Goal: Information Seeking & Learning: Learn about a topic

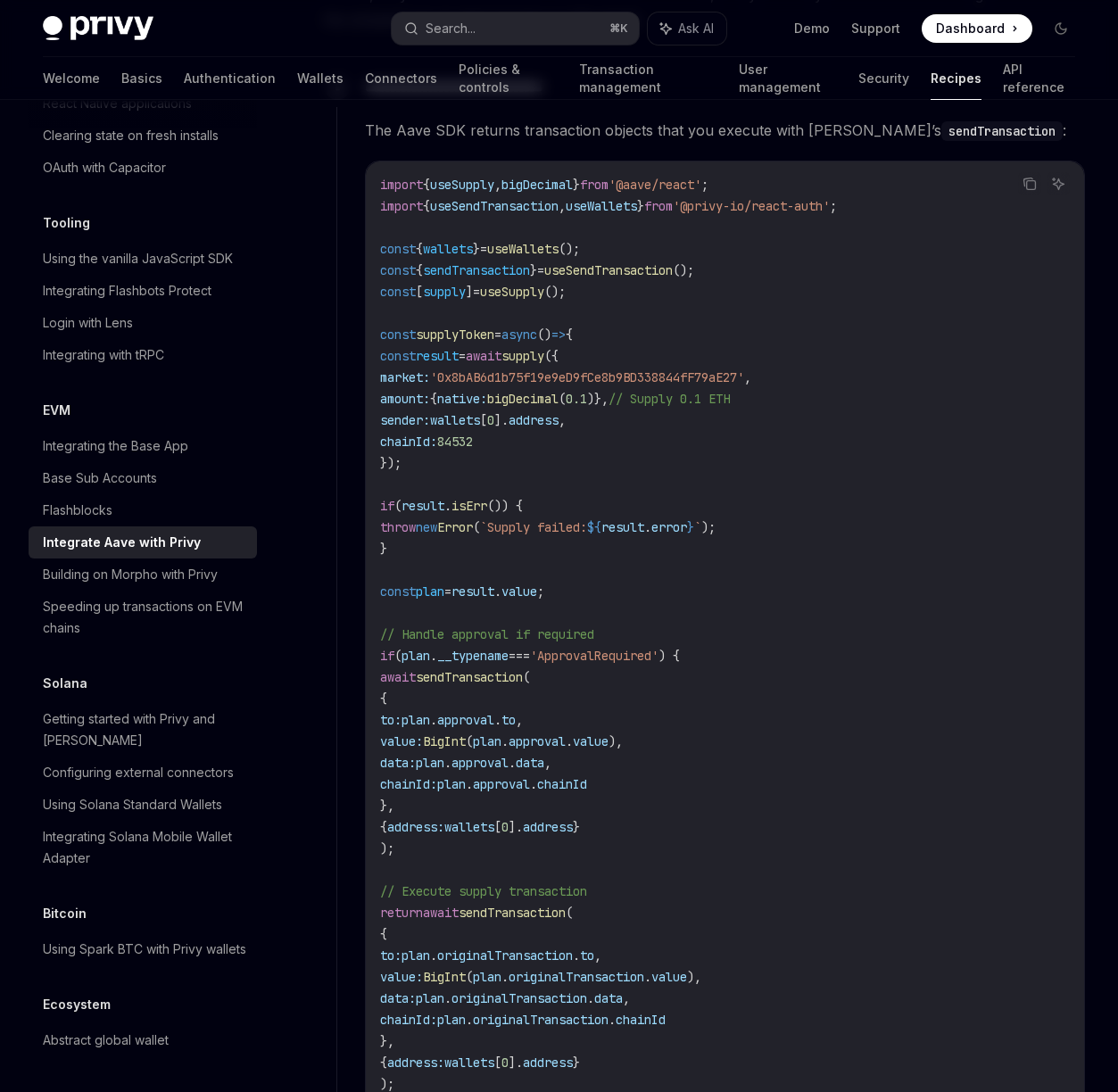
scroll to position [1750, 0]
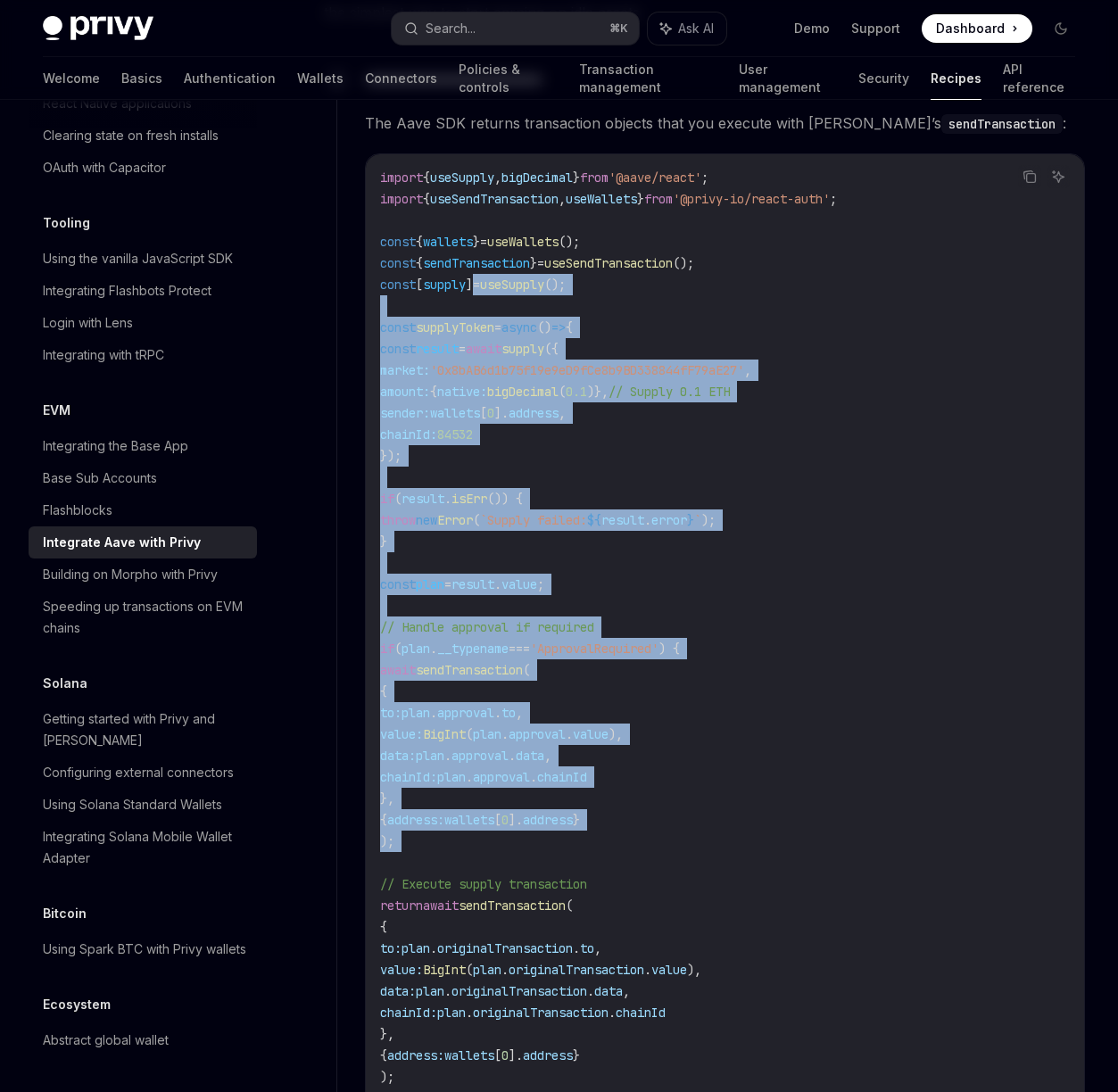
drag, startPoint x: 512, startPoint y: 400, endPoint x: 591, endPoint y: 854, distance: 460.8
click at [591, 854] on code "import { useSupply , bigDecimal } from '@aave/react' ; import { useSendTransact…" at bounding box center [724, 809] width 690 height 1285
click at [590, 853] on code "import { useSupply , bigDecimal } from '@aave/react' ; import { useSendTransact…" at bounding box center [724, 809] width 690 height 1285
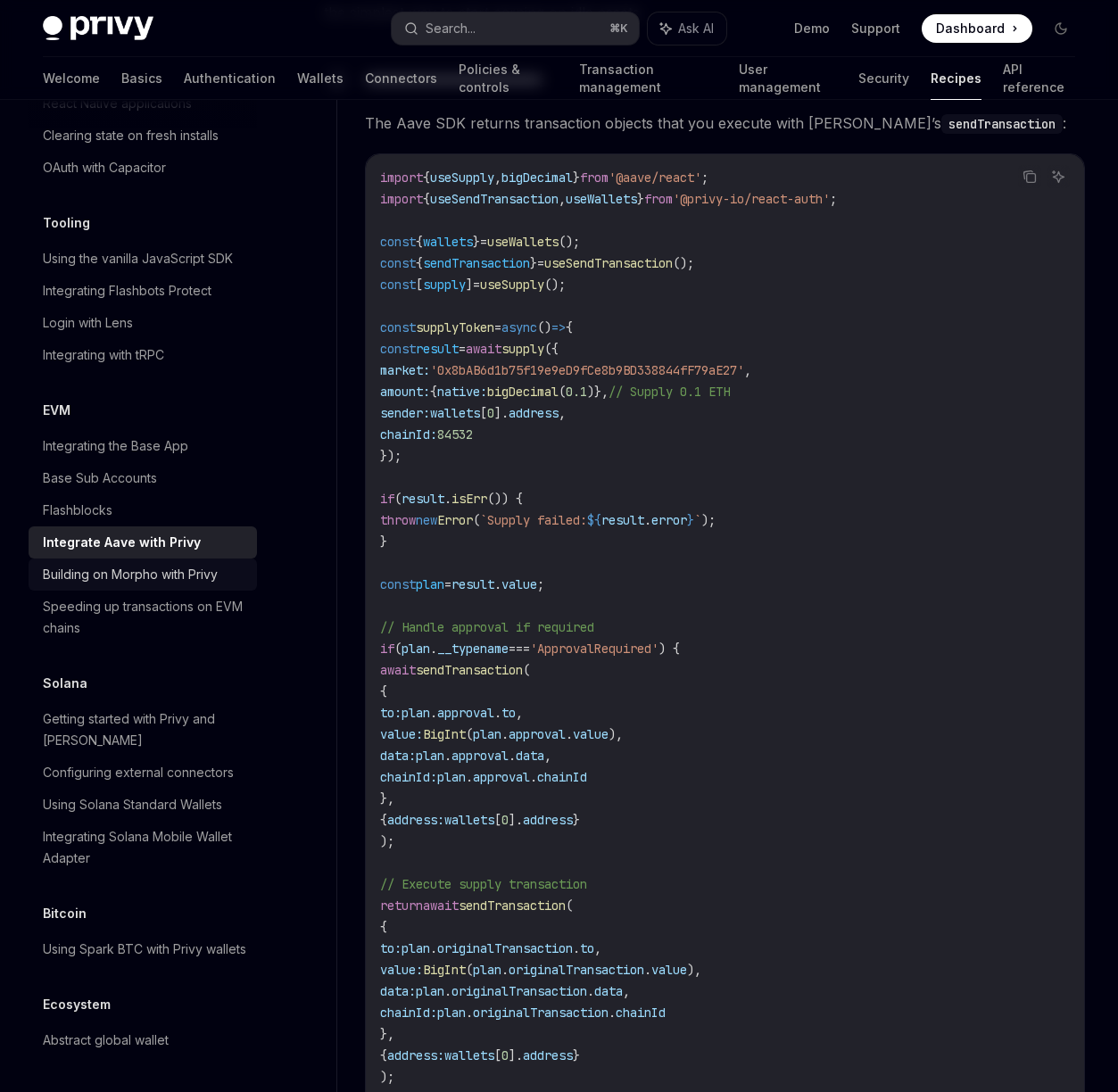
click at [135, 585] on div "Building on Morpho with Privy" at bounding box center [130, 575] width 175 height 22
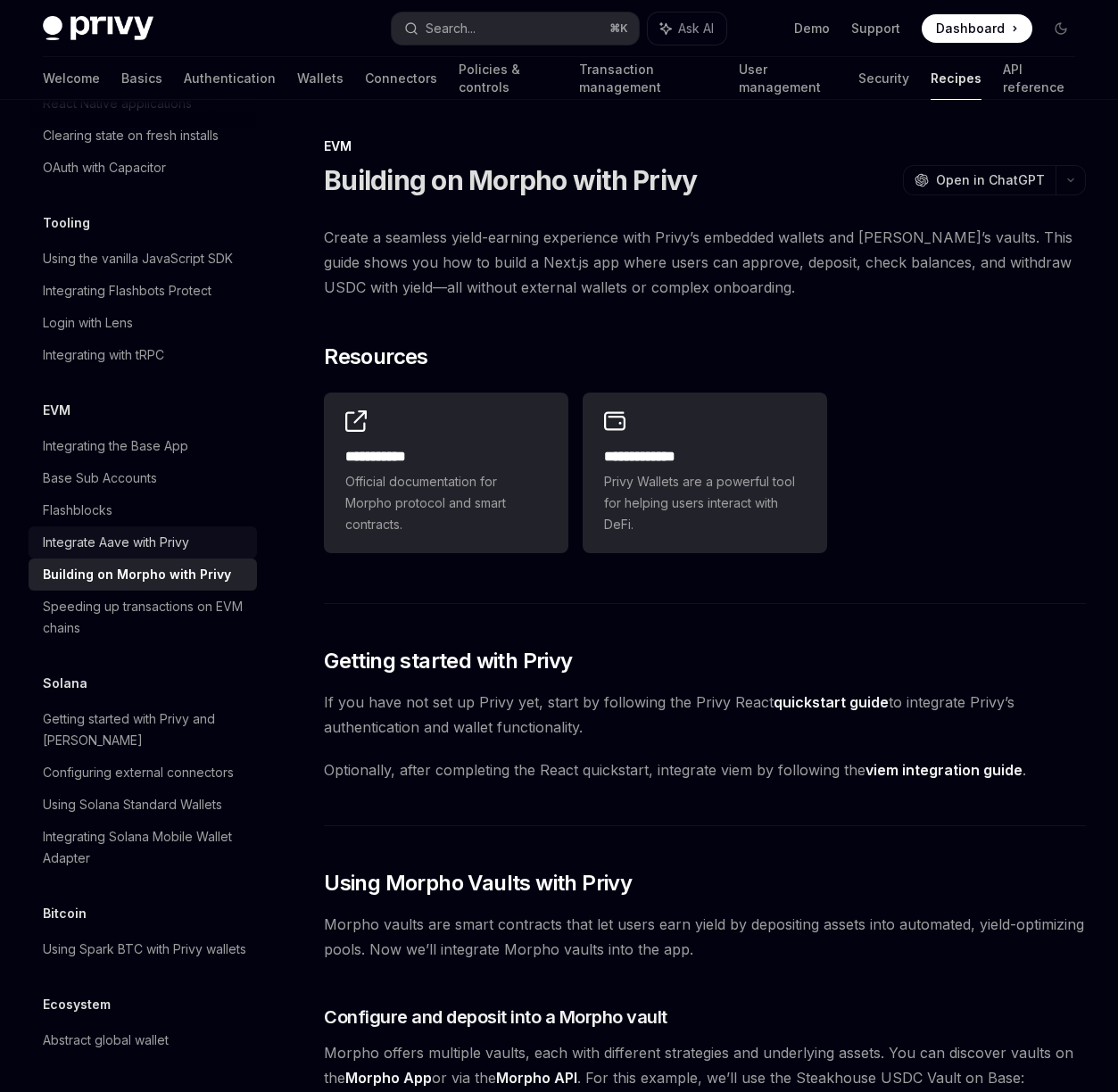
click at [139, 553] on div "Integrate Aave with Privy" at bounding box center [116, 542] width 146 height 22
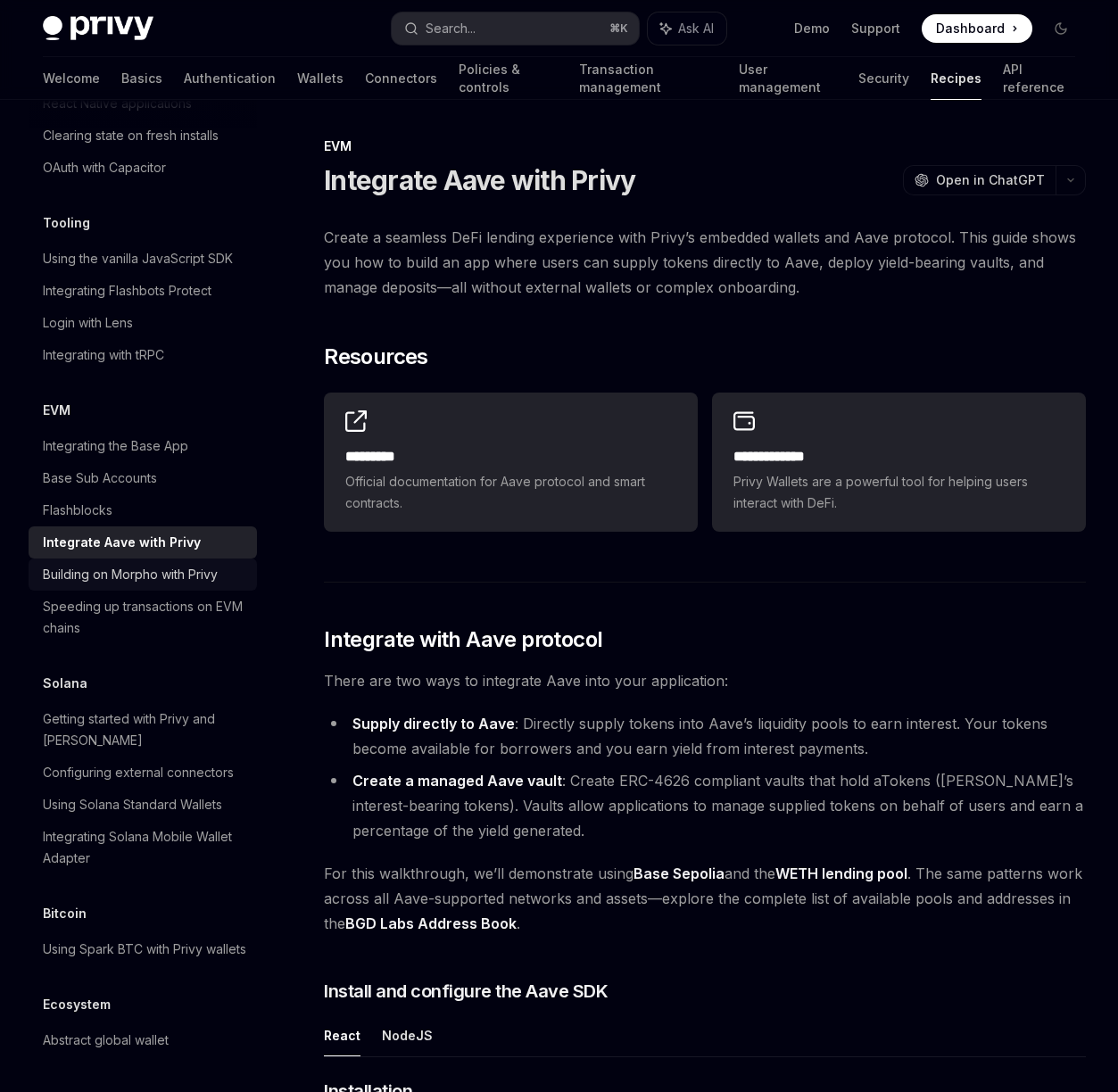
click at [144, 591] on link "Building on Morpho with Privy" at bounding box center [142, 575] width 229 height 32
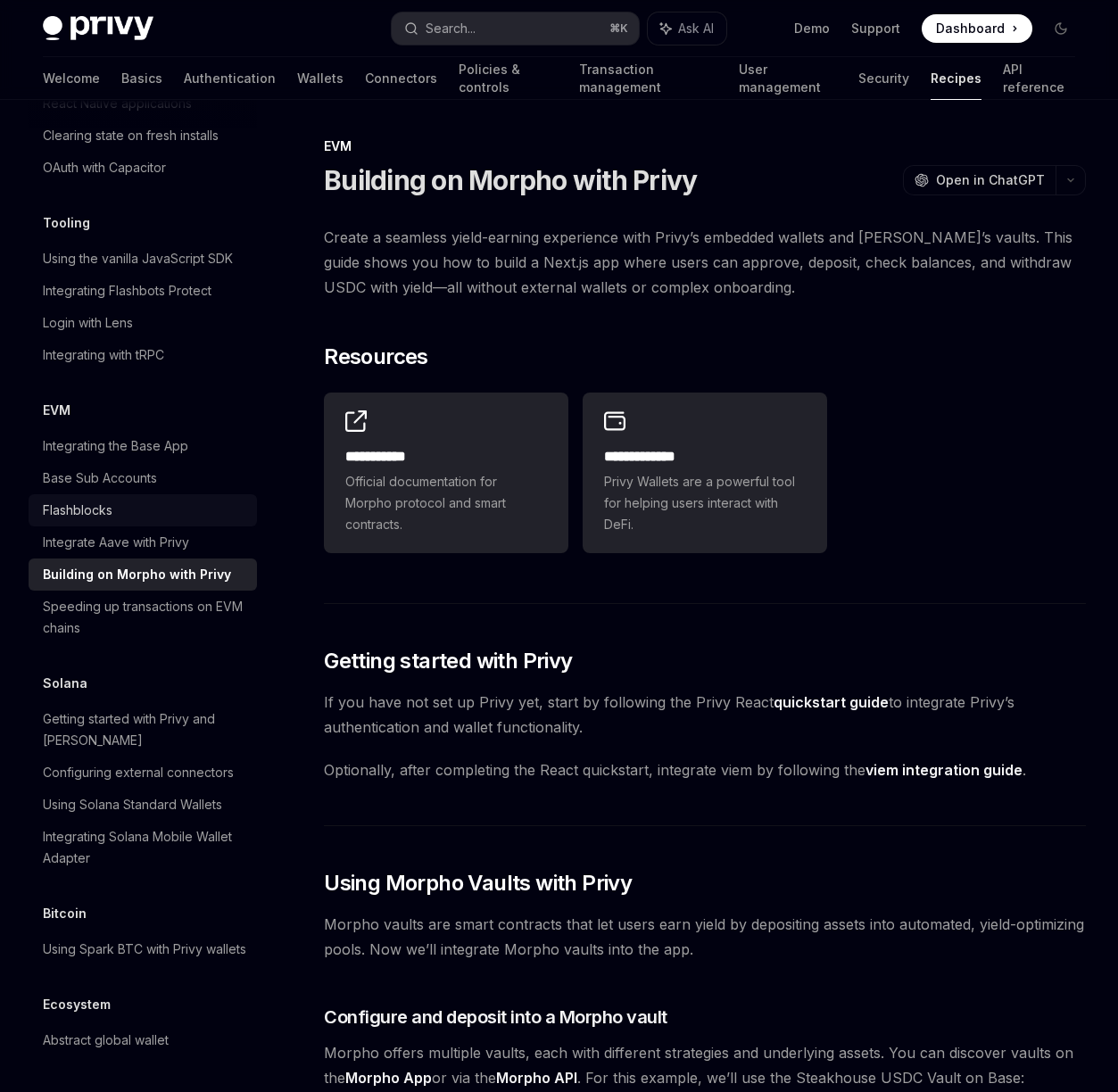
click at [142, 521] on div "Flashblocks" at bounding box center [144, 510] width 203 height 22
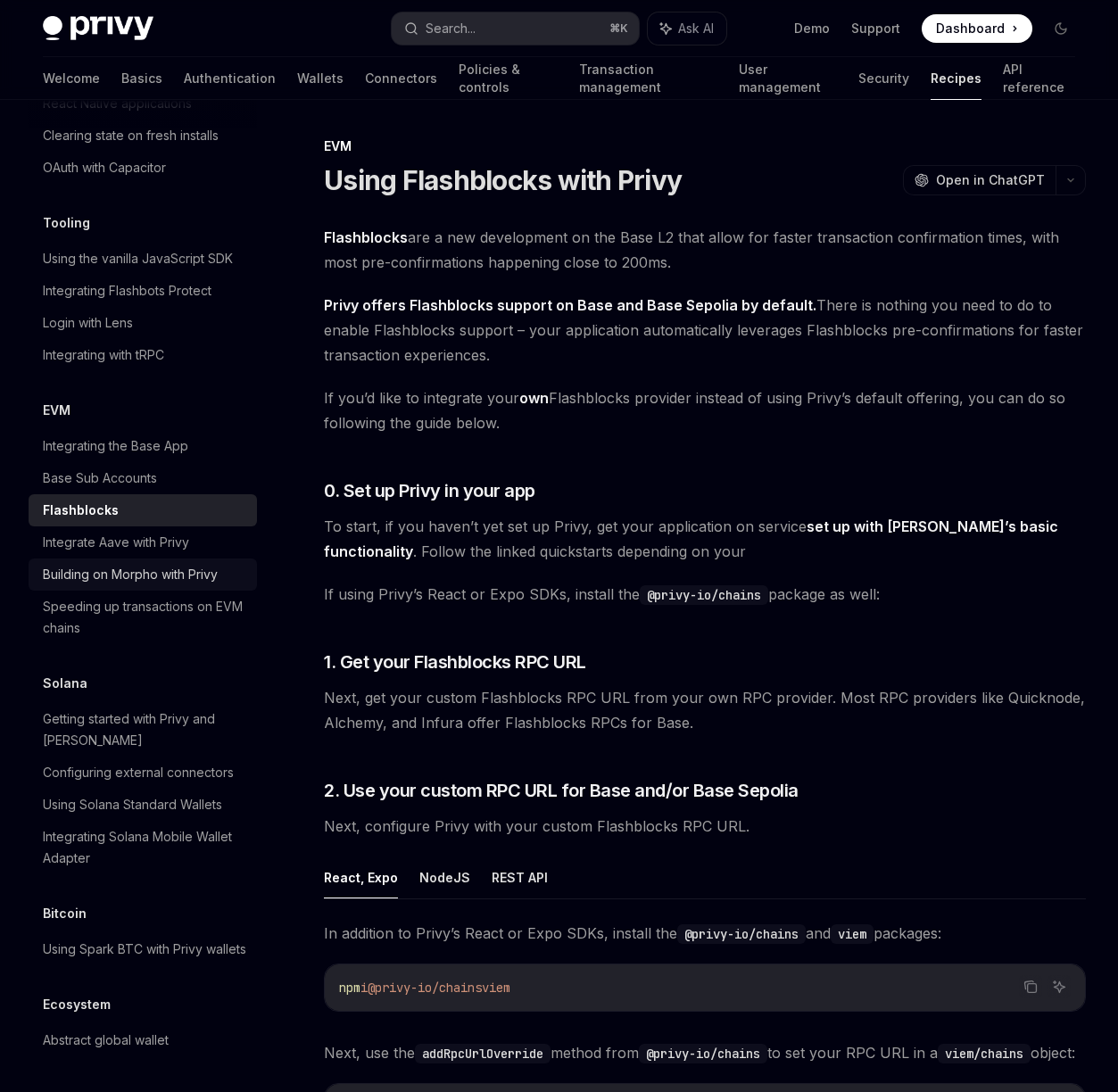
click at [129, 585] on div "Building on Morpho with Privy" at bounding box center [130, 575] width 175 height 22
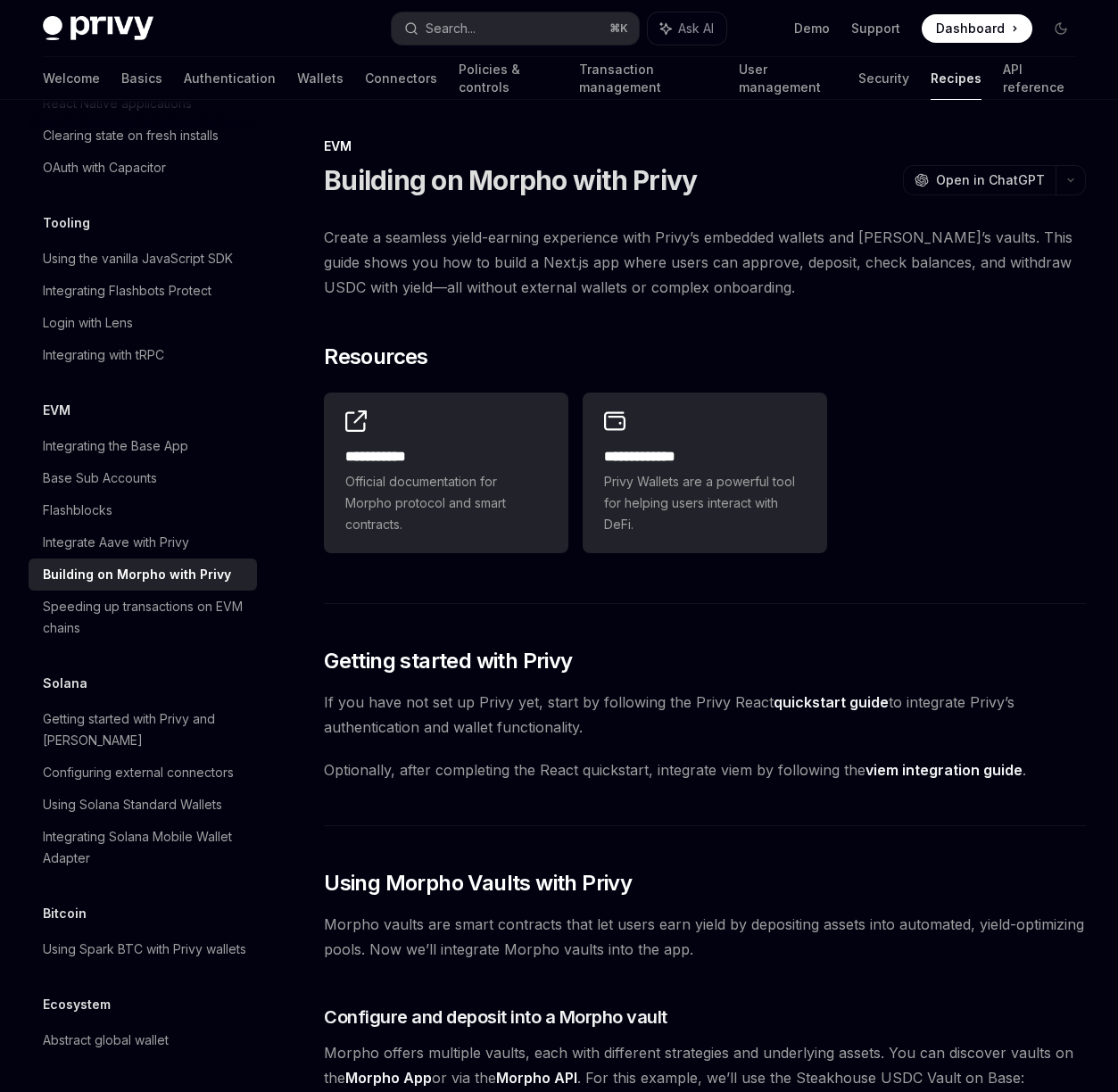
click at [154, 476] on div "EVM Integrating the Base App Base Sub Accounts Flashblocks Integrate Aave with …" at bounding box center [142, 521] width 229 height 245
click at [153, 456] on div "Integrating the Base App" at bounding box center [115, 445] width 145 height 22
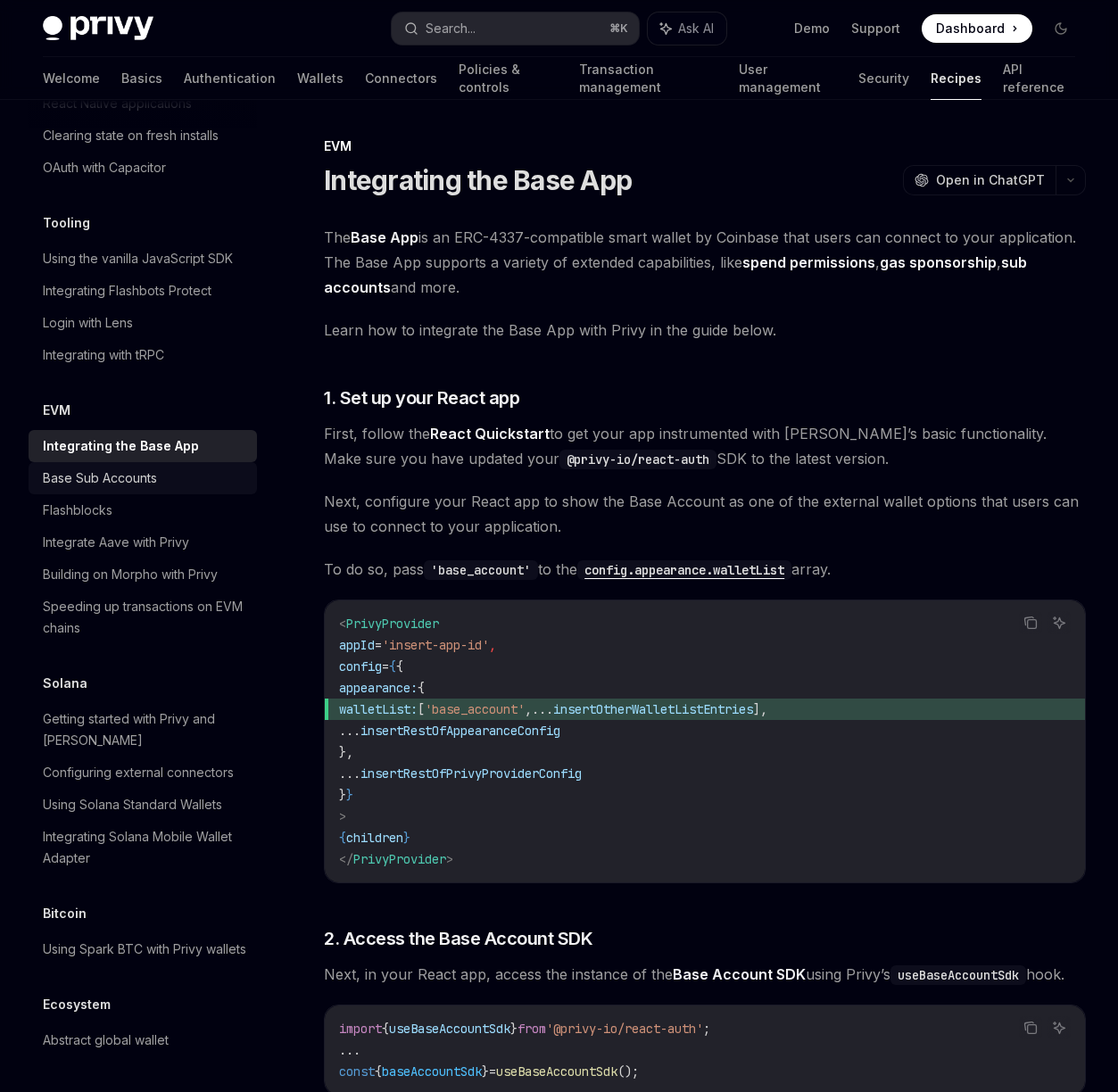
click at [149, 489] on div "Base Sub Accounts" at bounding box center [100, 478] width 114 height 22
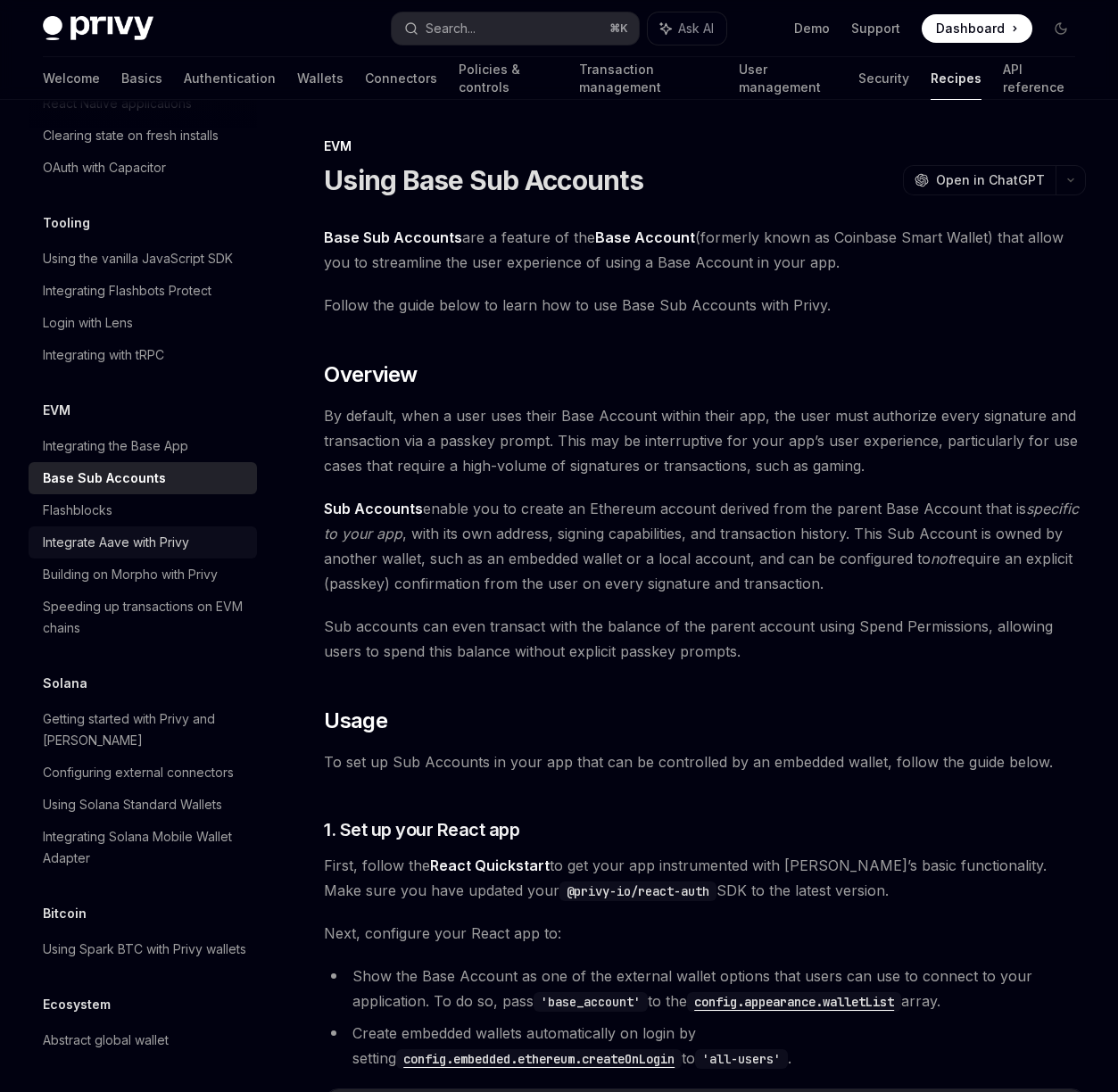
click at [142, 553] on div "Integrate Aave with Privy" at bounding box center [116, 542] width 146 height 22
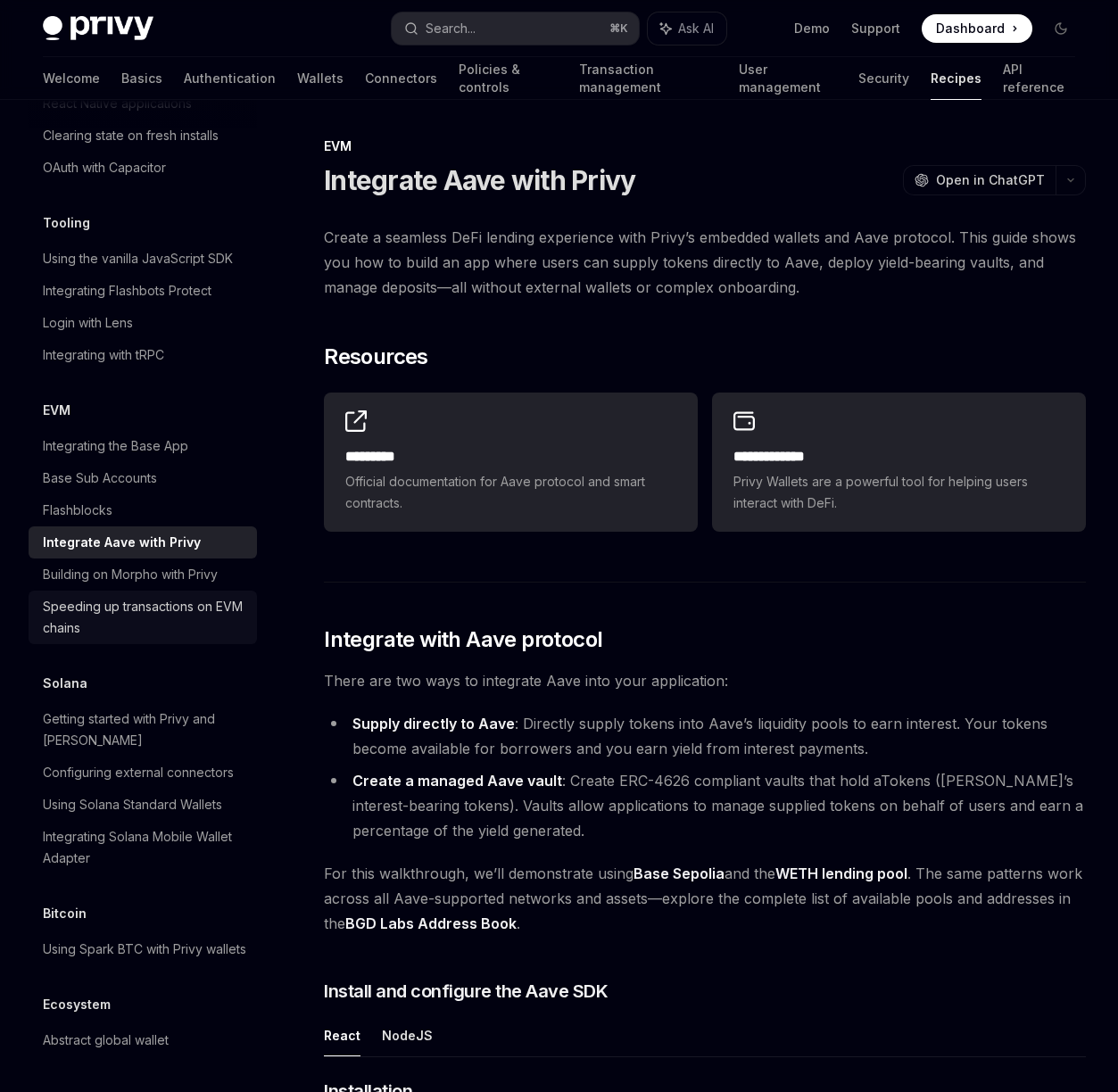
click at [137, 639] on div "Speeding up transactions on EVM chains" at bounding box center [144, 618] width 203 height 43
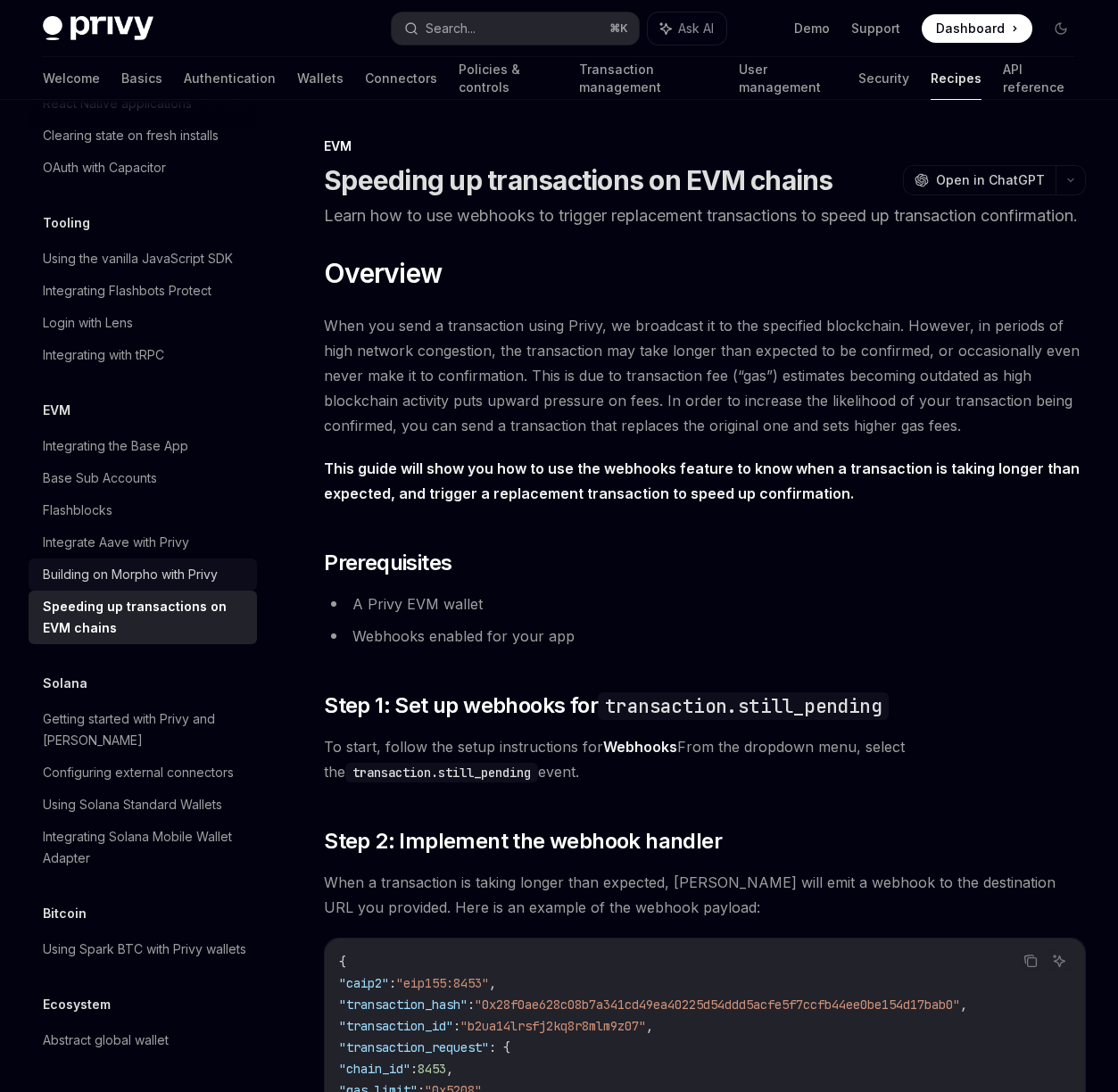
click at [139, 585] on div "Building on Morpho with Privy" at bounding box center [130, 575] width 175 height 22
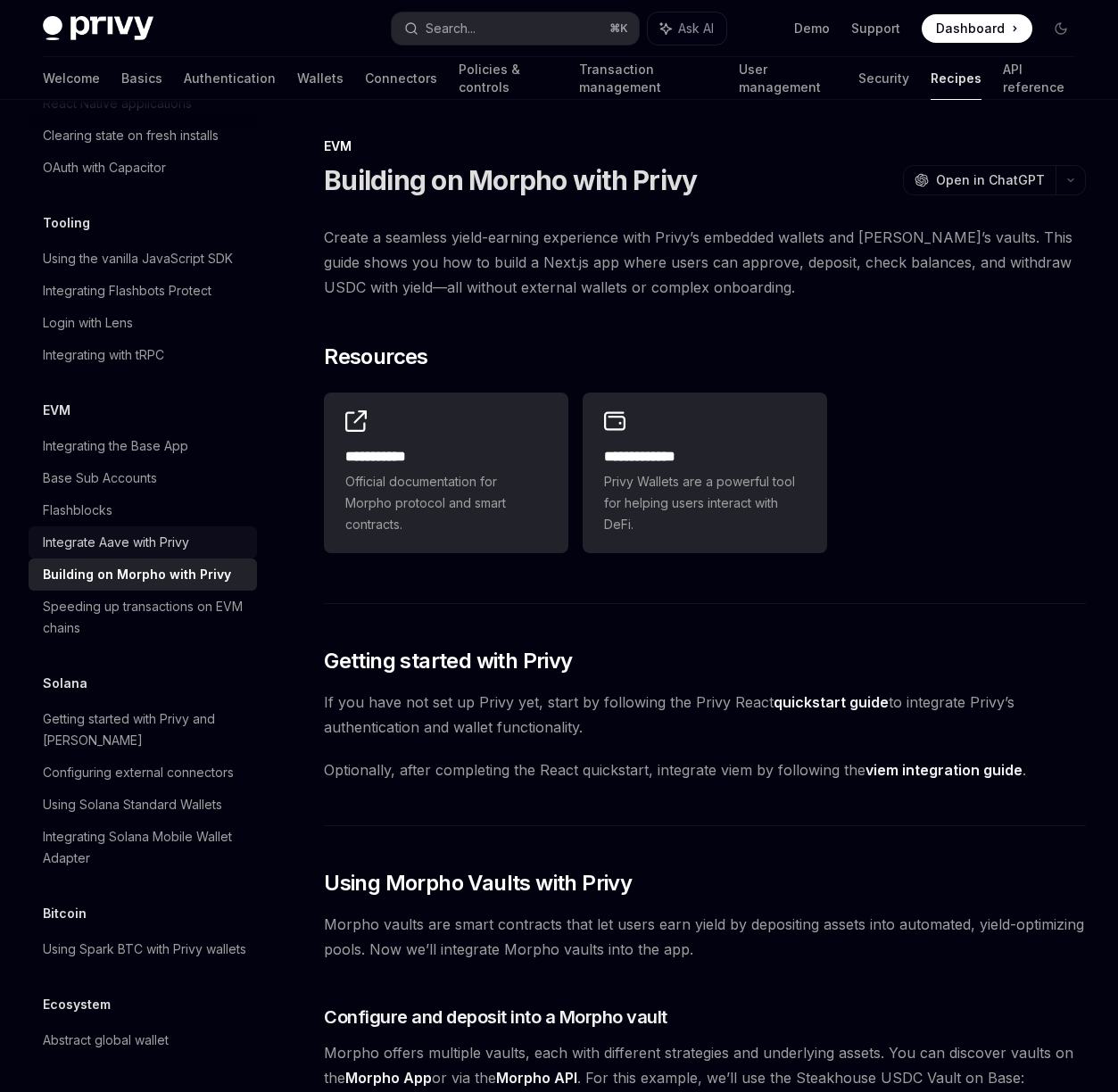
click at [138, 553] on div "Integrate Aave with Privy" at bounding box center [116, 542] width 146 height 22
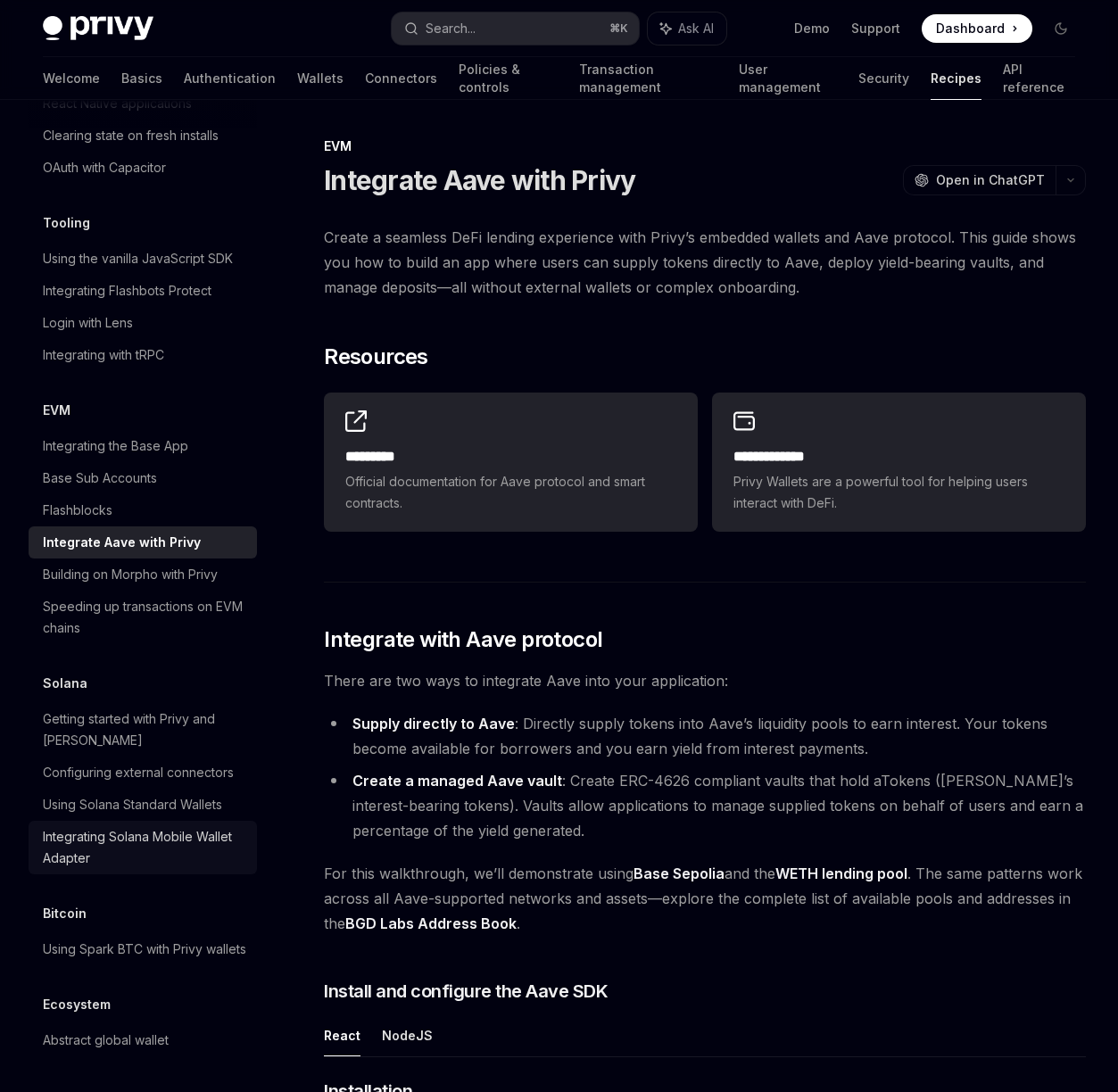
scroll to position [2439, 0]
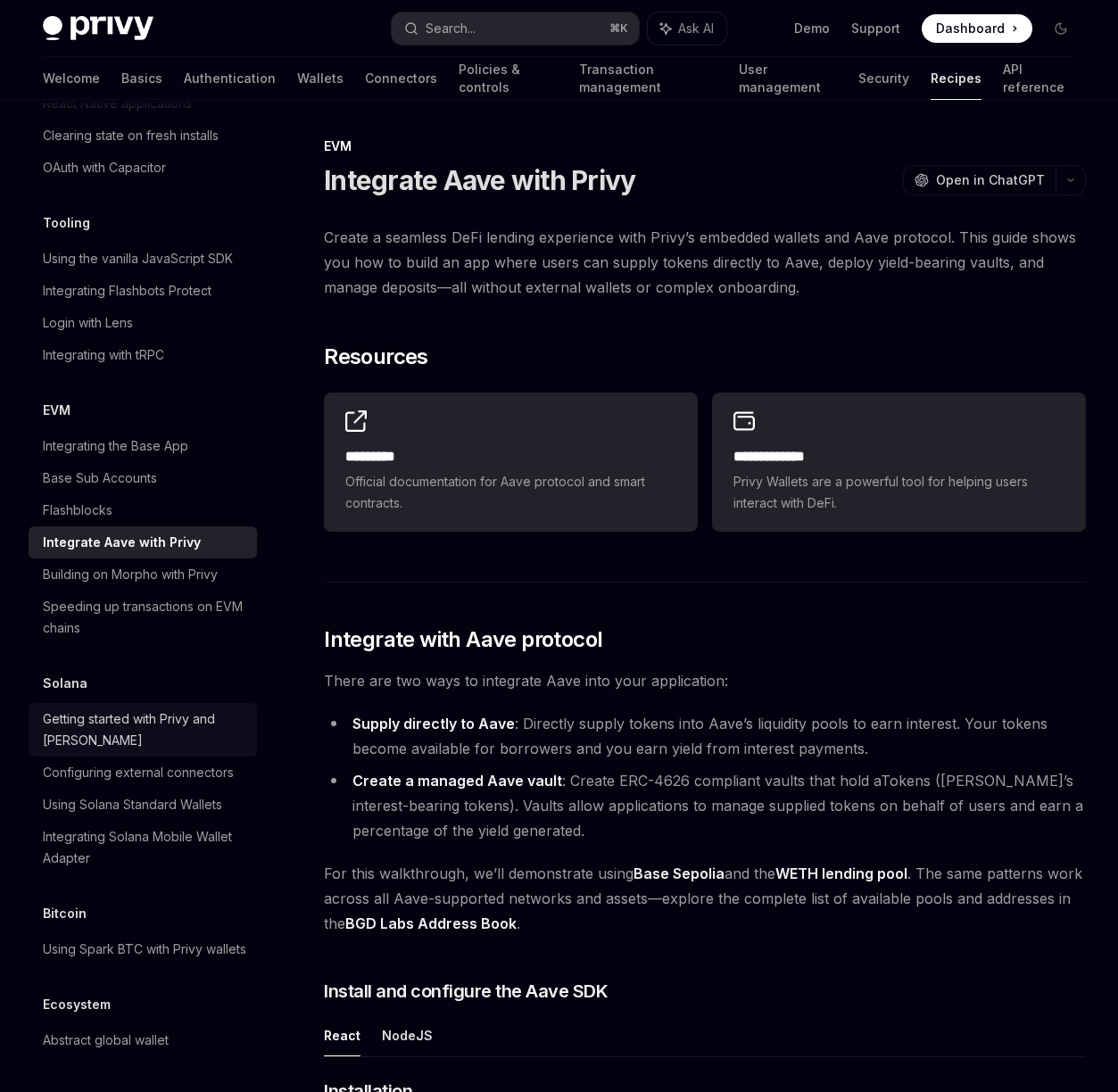
click at [99, 709] on div "Getting started with Privy and [PERSON_NAME]" at bounding box center [144, 730] width 203 height 43
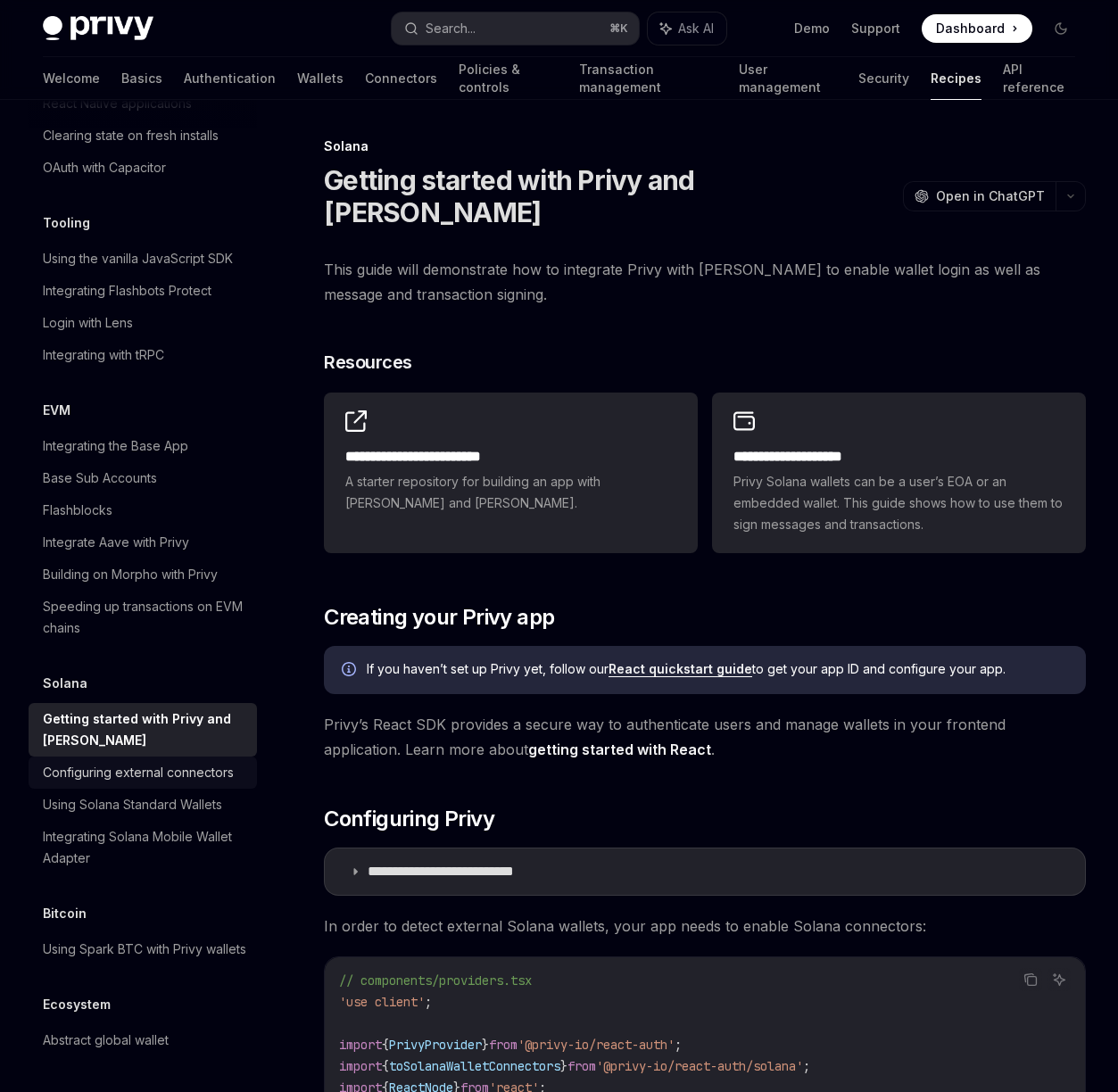
click at [99, 762] on div "Configuring external connectors" at bounding box center [139, 772] width 191 height 22
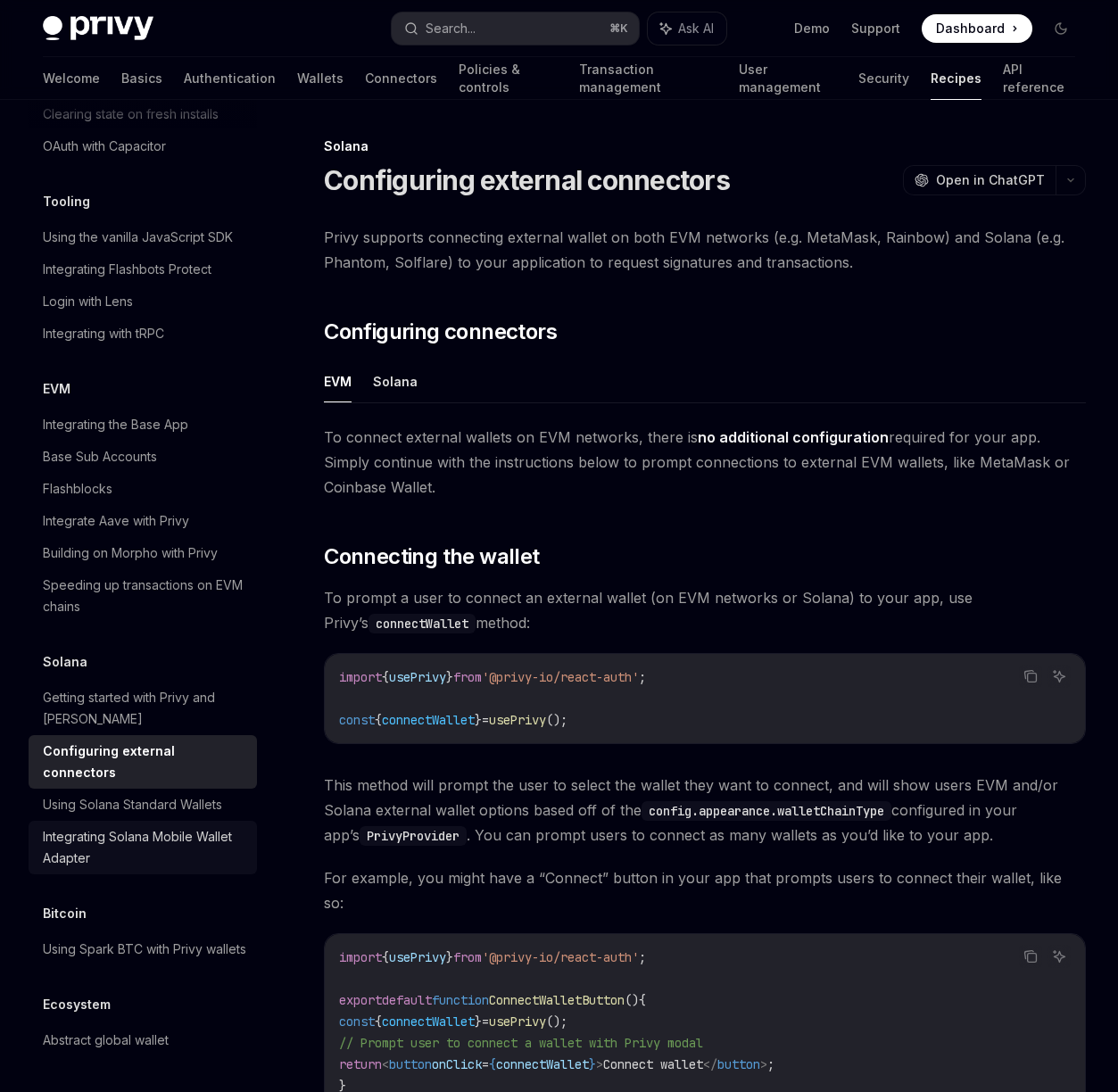
click at [112, 830] on div "Integrating Solana Mobile Wallet Adapter" at bounding box center [144, 847] width 203 height 43
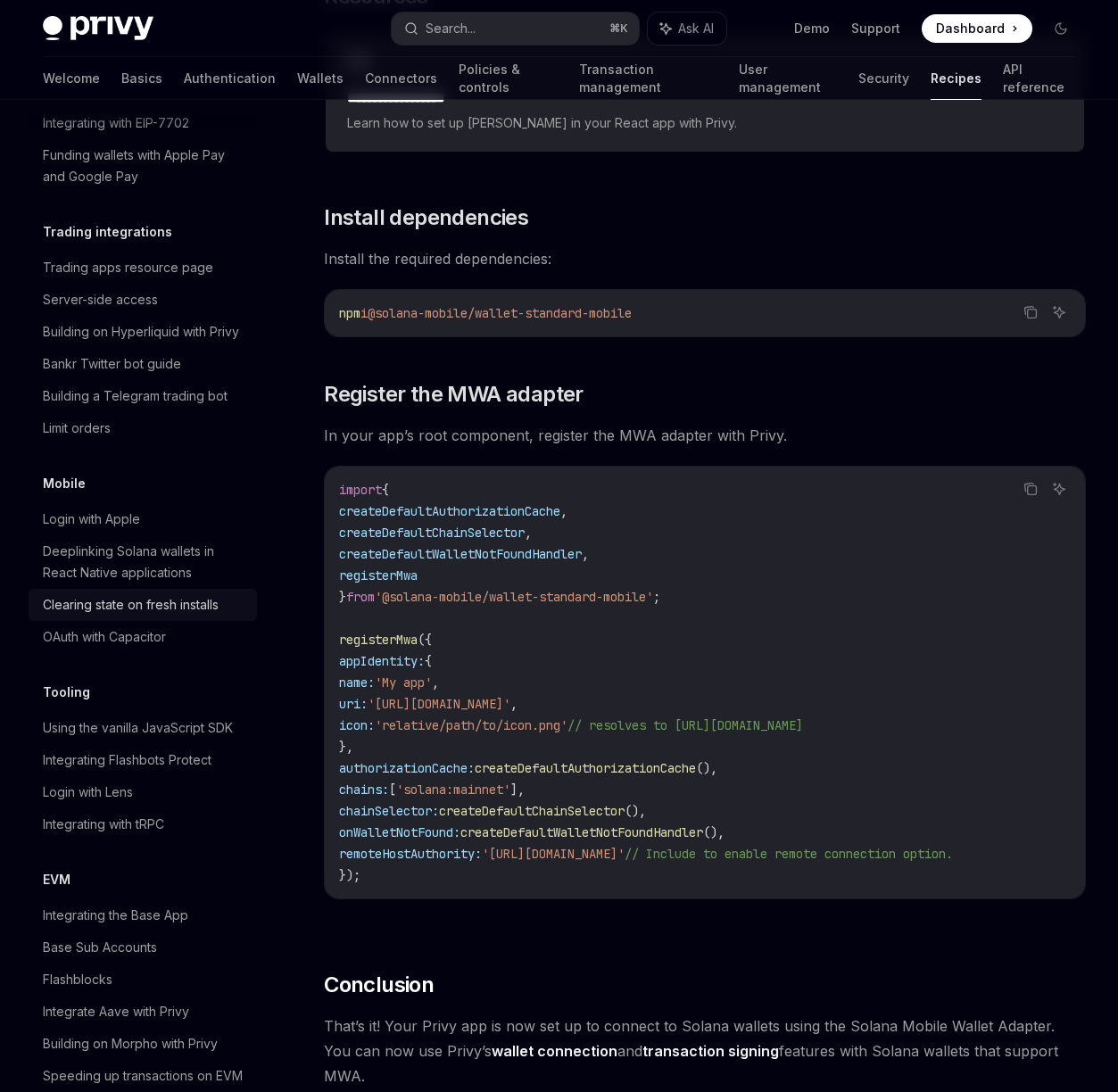
scroll to position [1678, 0]
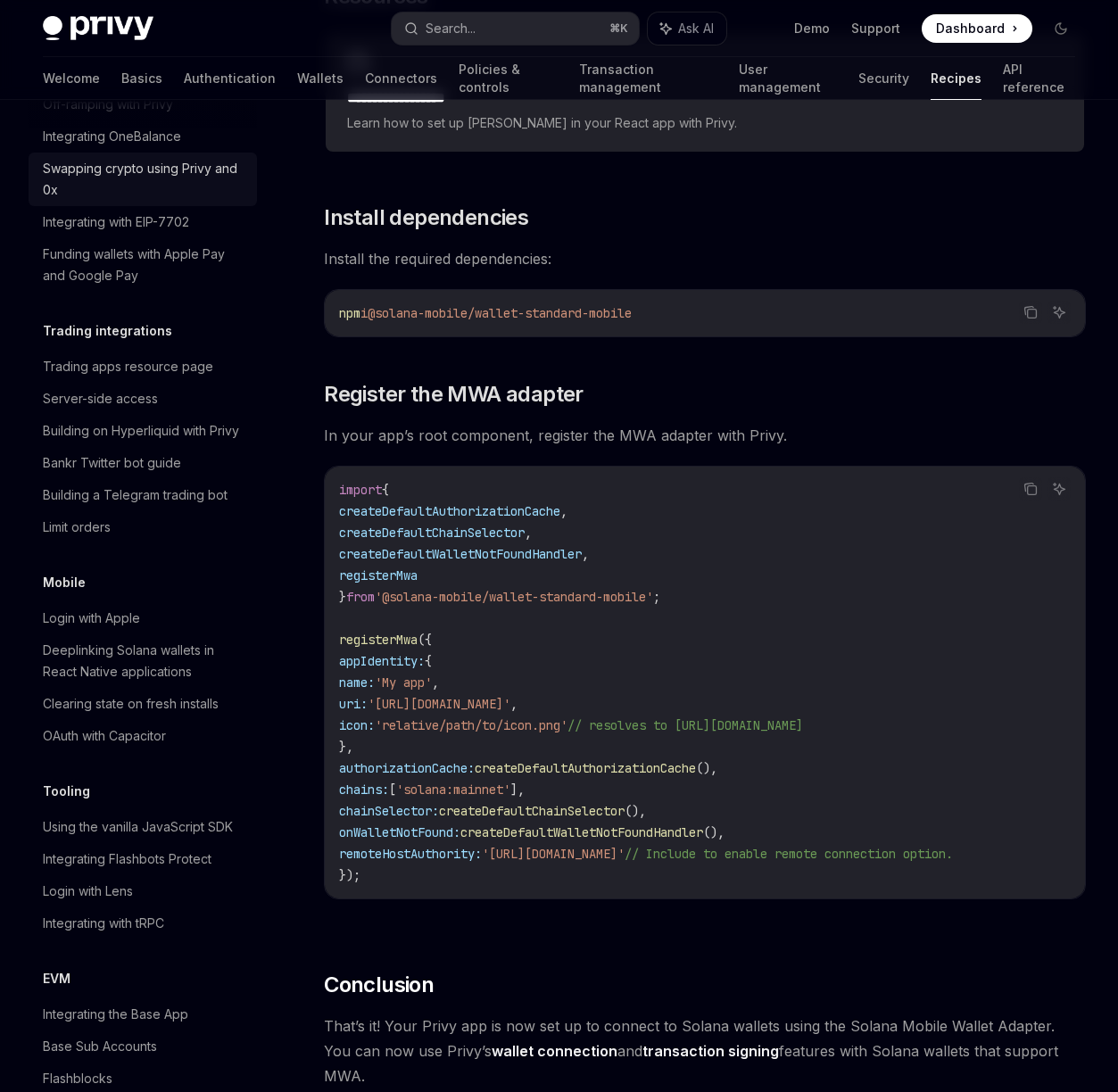
click at [157, 201] on div "Swapping crypto using Privy and 0x" at bounding box center [144, 179] width 203 height 43
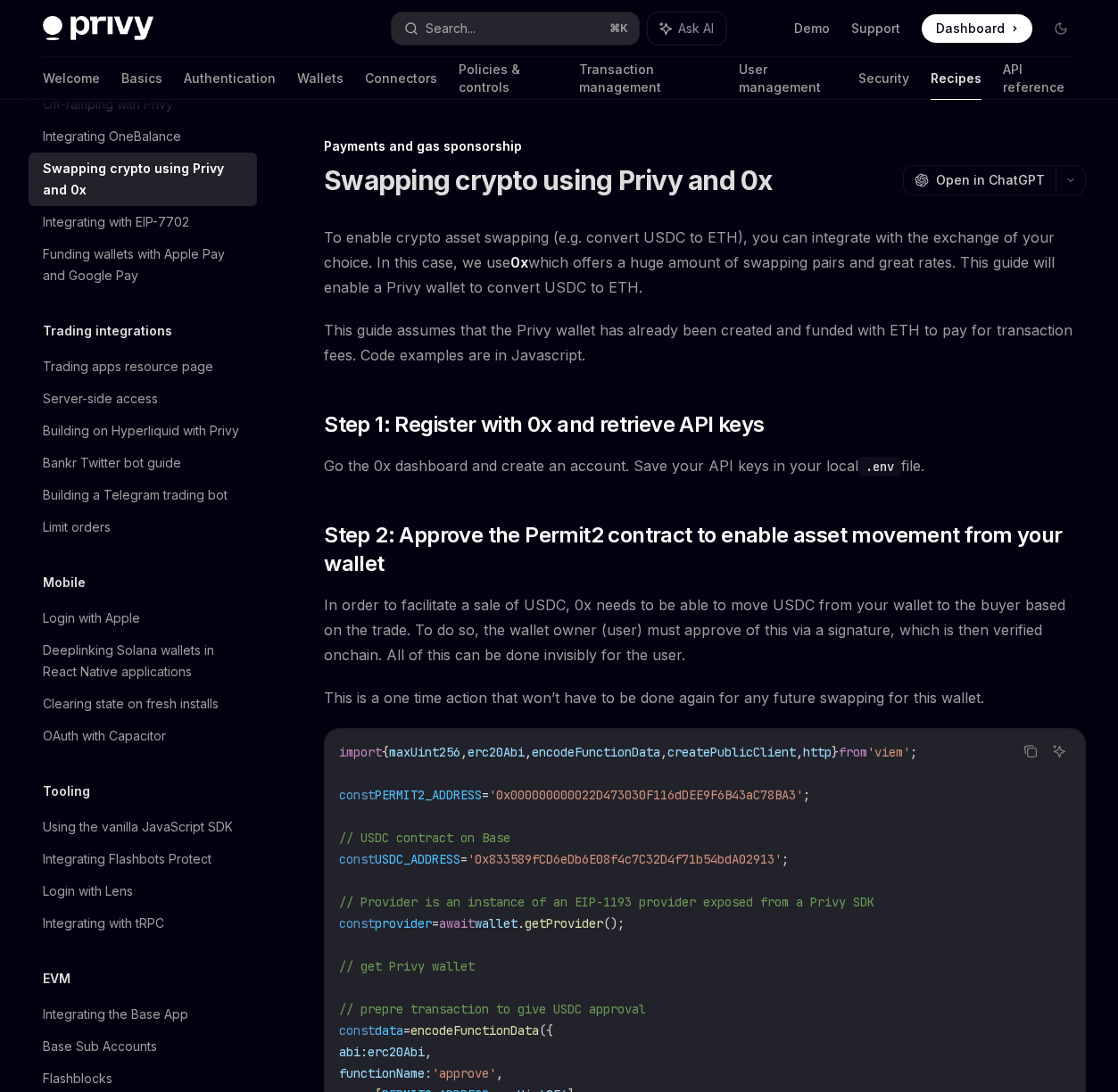
click at [140, 115] on div "Off-ramping with Privy" at bounding box center [108, 104] width 130 height 22
click at [139, 88] on link "Custom fiat onramp" at bounding box center [142, 72] width 229 height 32
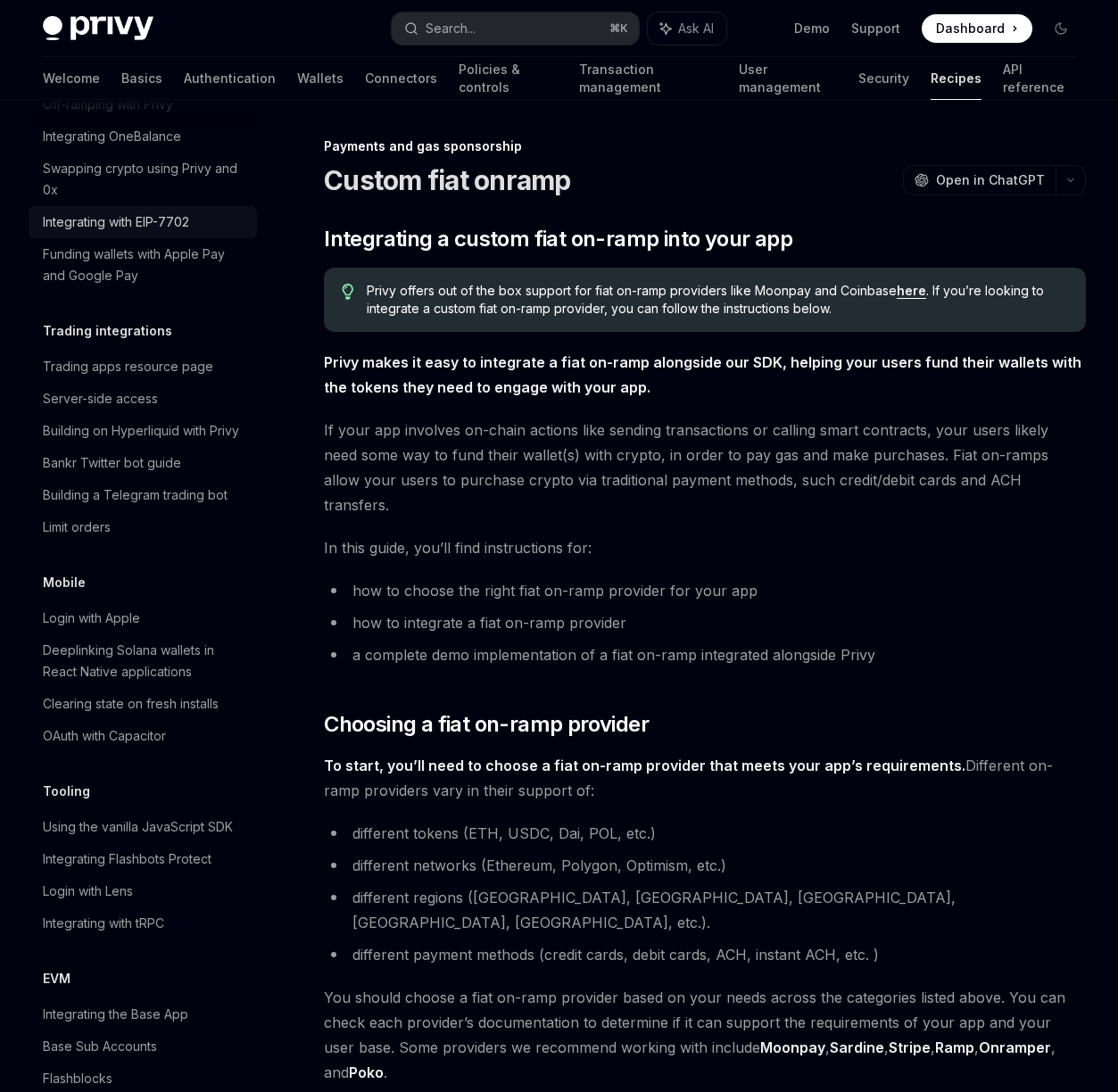
click at [139, 232] on div "Integrating with EIP-7702" at bounding box center [116, 222] width 146 height 22
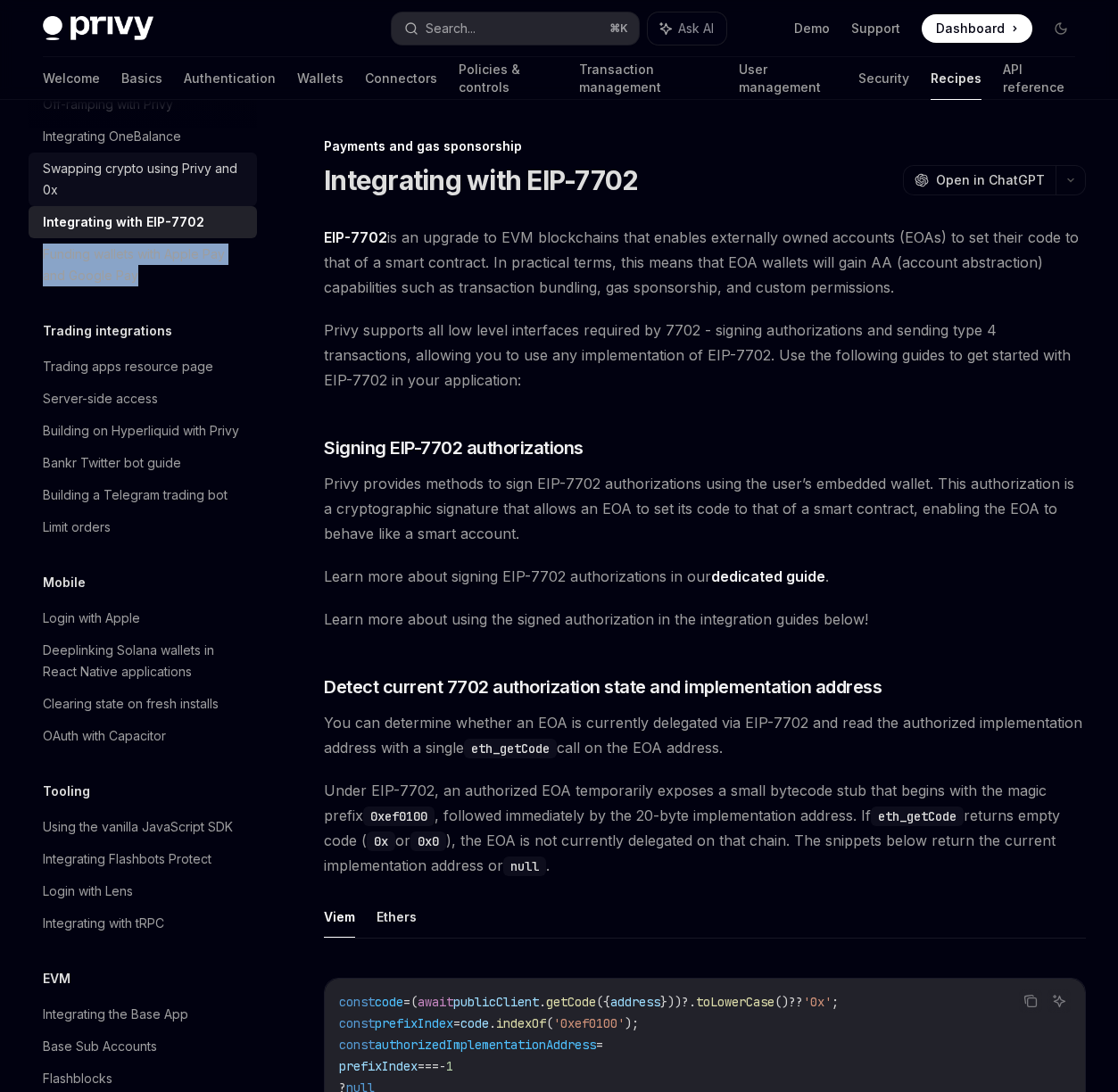
click at [135, 206] on link "Swapping crypto using Privy and 0x" at bounding box center [142, 179] width 229 height 53
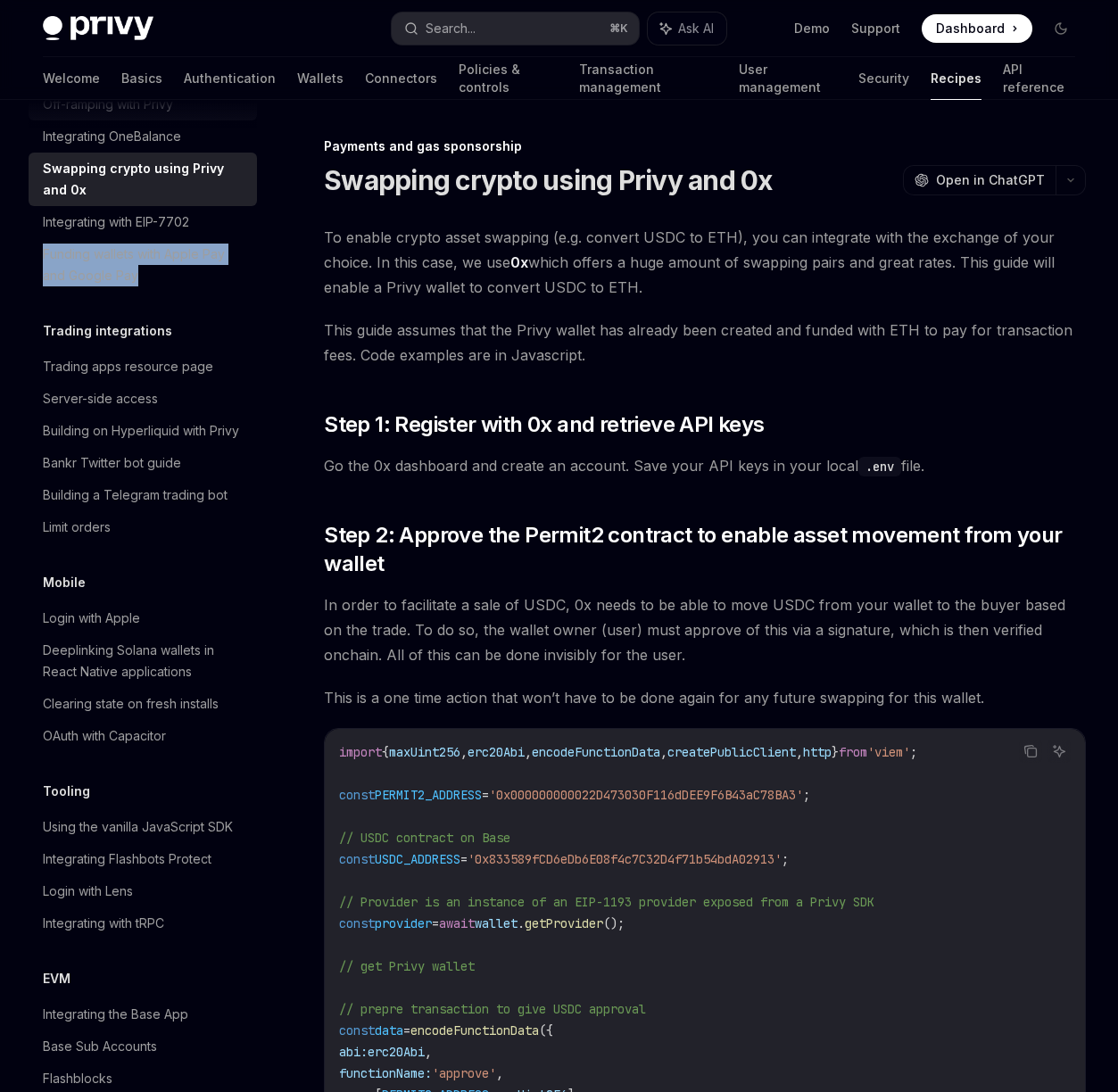
click at [143, 115] on div "Off-ramping with Privy" at bounding box center [108, 104] width 130 height 22
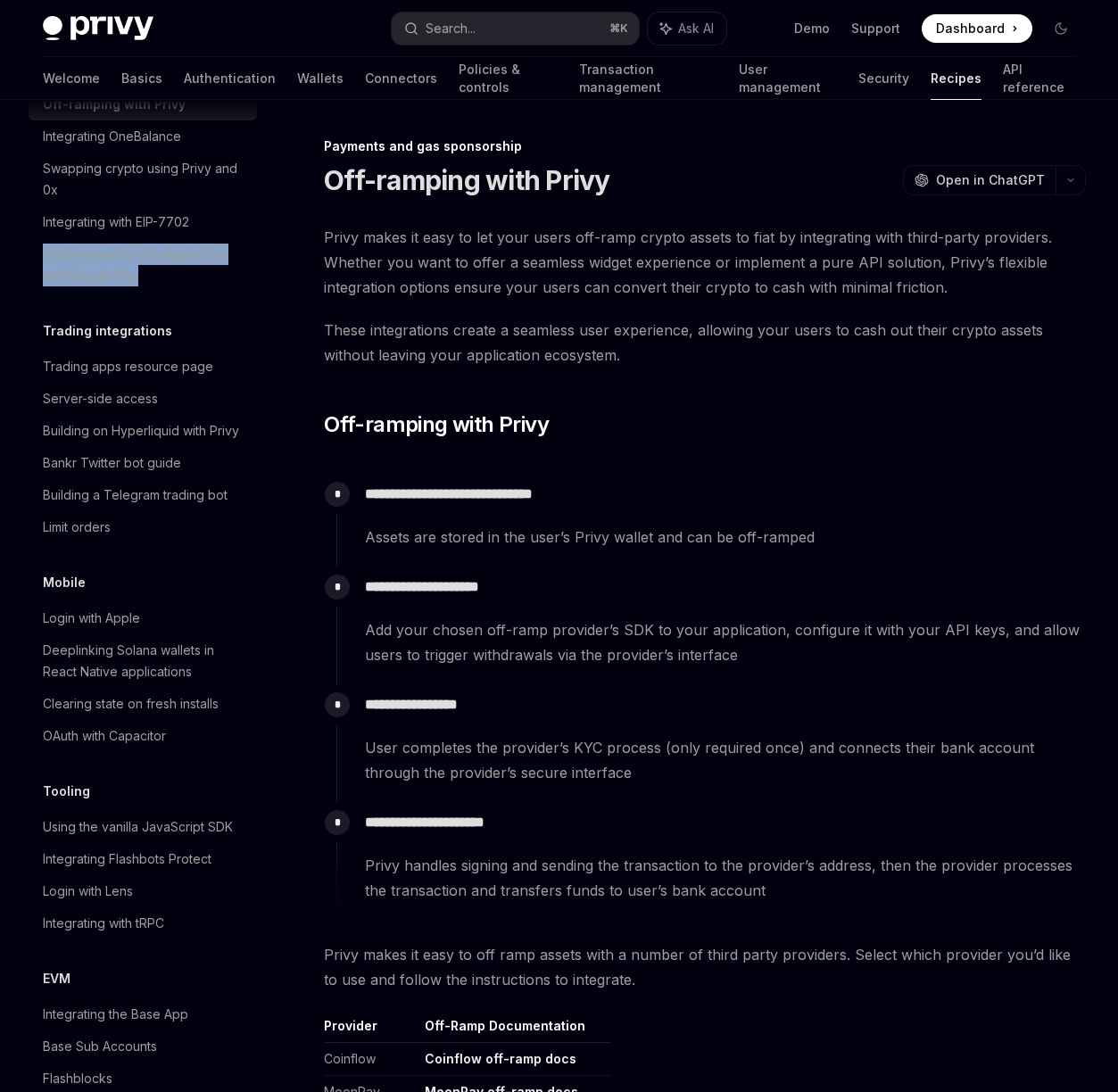
click at [142, 83] on div "Custom fiat onramp" at bounding box center [99, 72] width 113 height 22
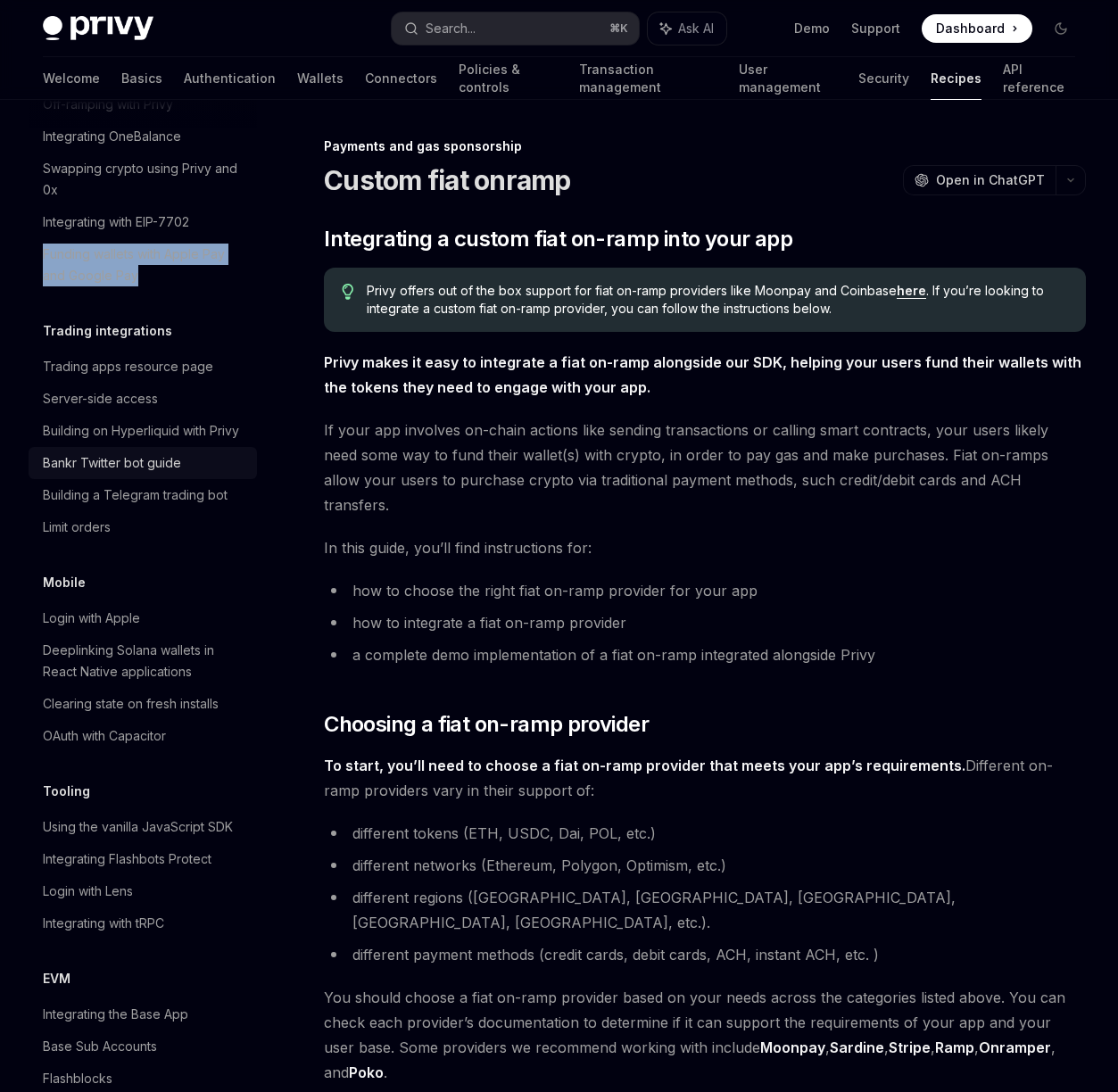
click at [175, 473] on div "Bankr Twitter bot guide" at bounding box center [112, 463] width 139 height 22
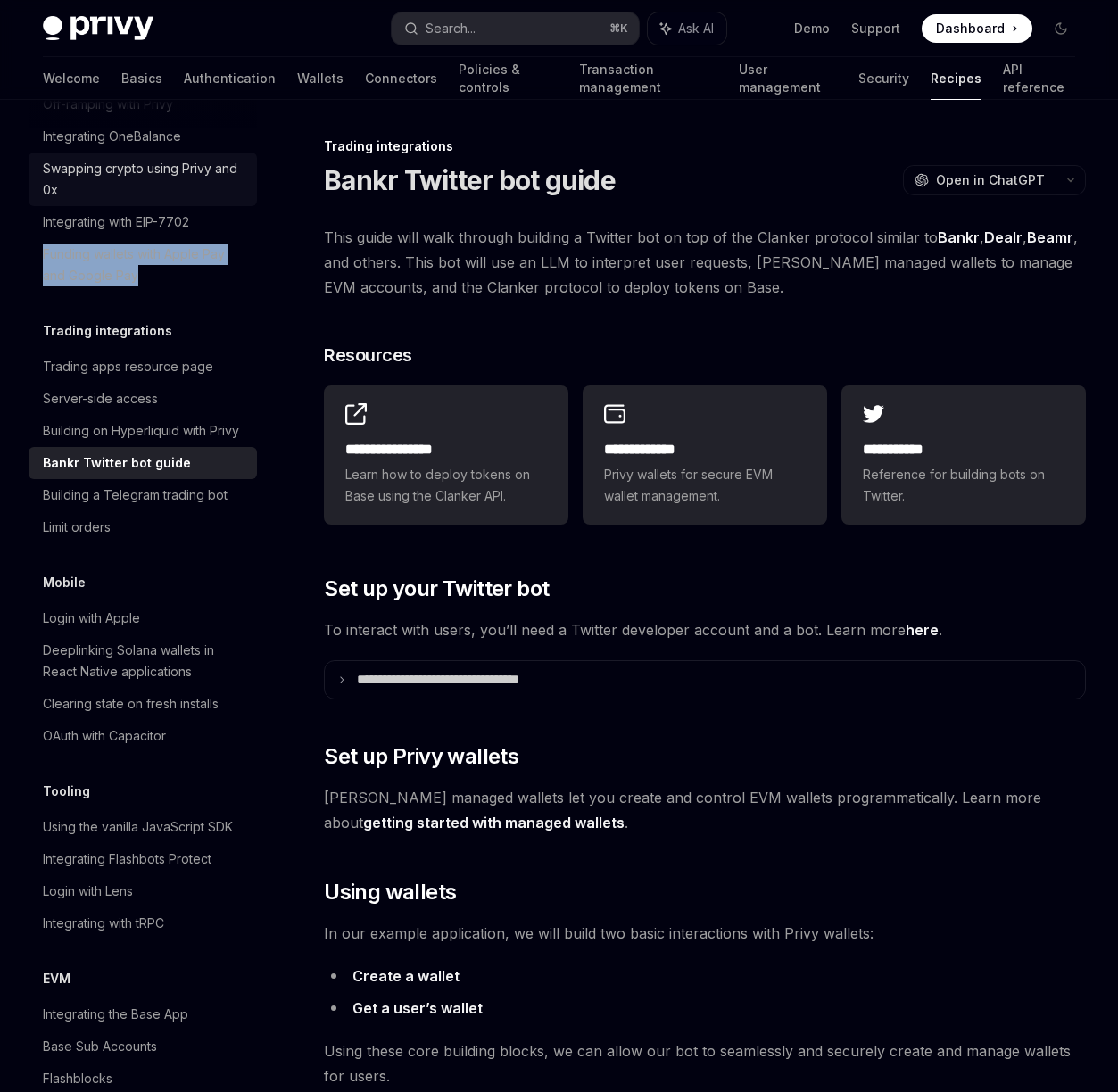
click at [185, 201] on div "Swapping crypto using Privy and 0x" at bounding box center [144, 179] width 203 height 43
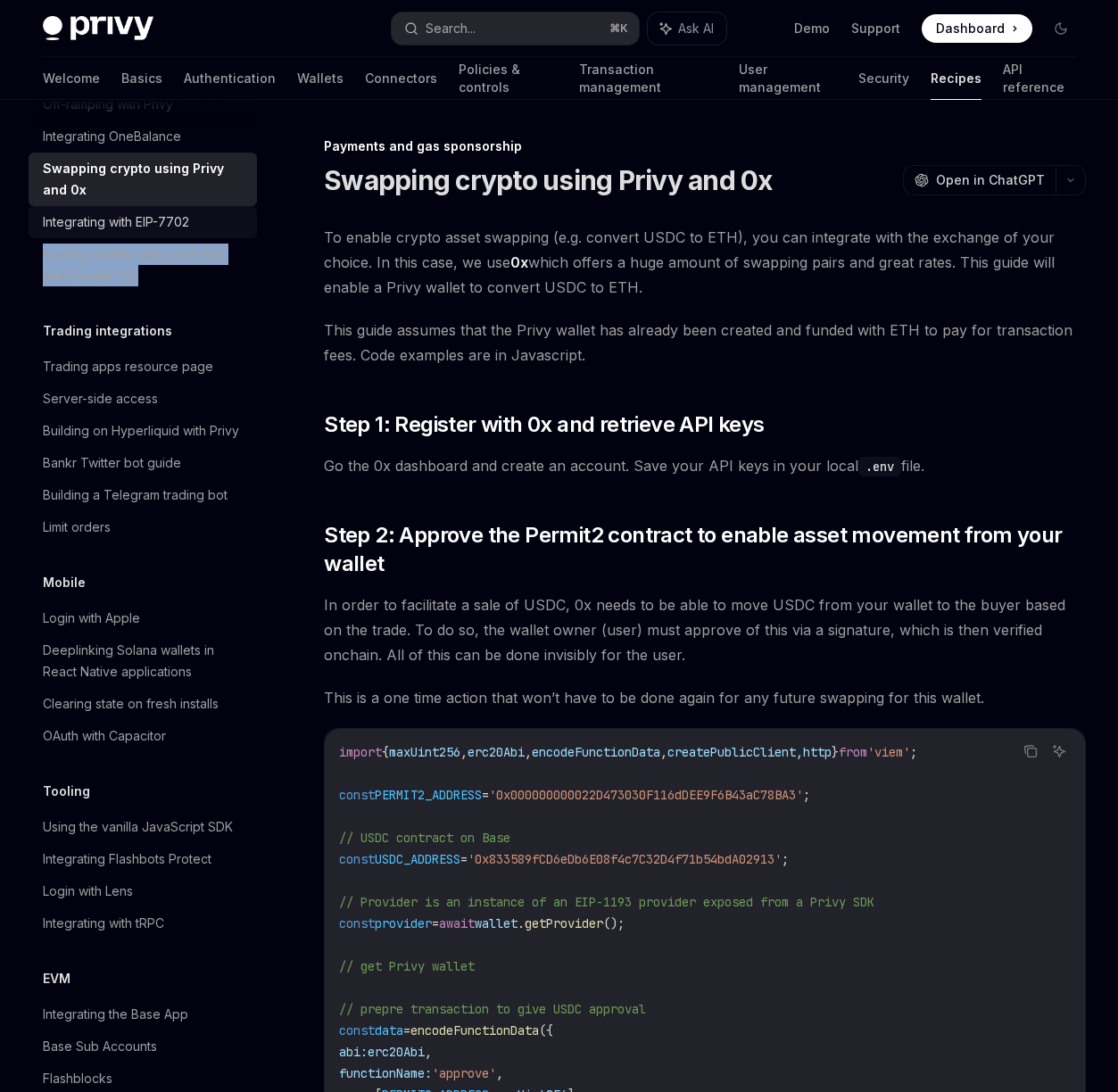
click at [139, 238] on link "Integrating with EIP-7702" at bounding box center [142, 222] width 229 height 32
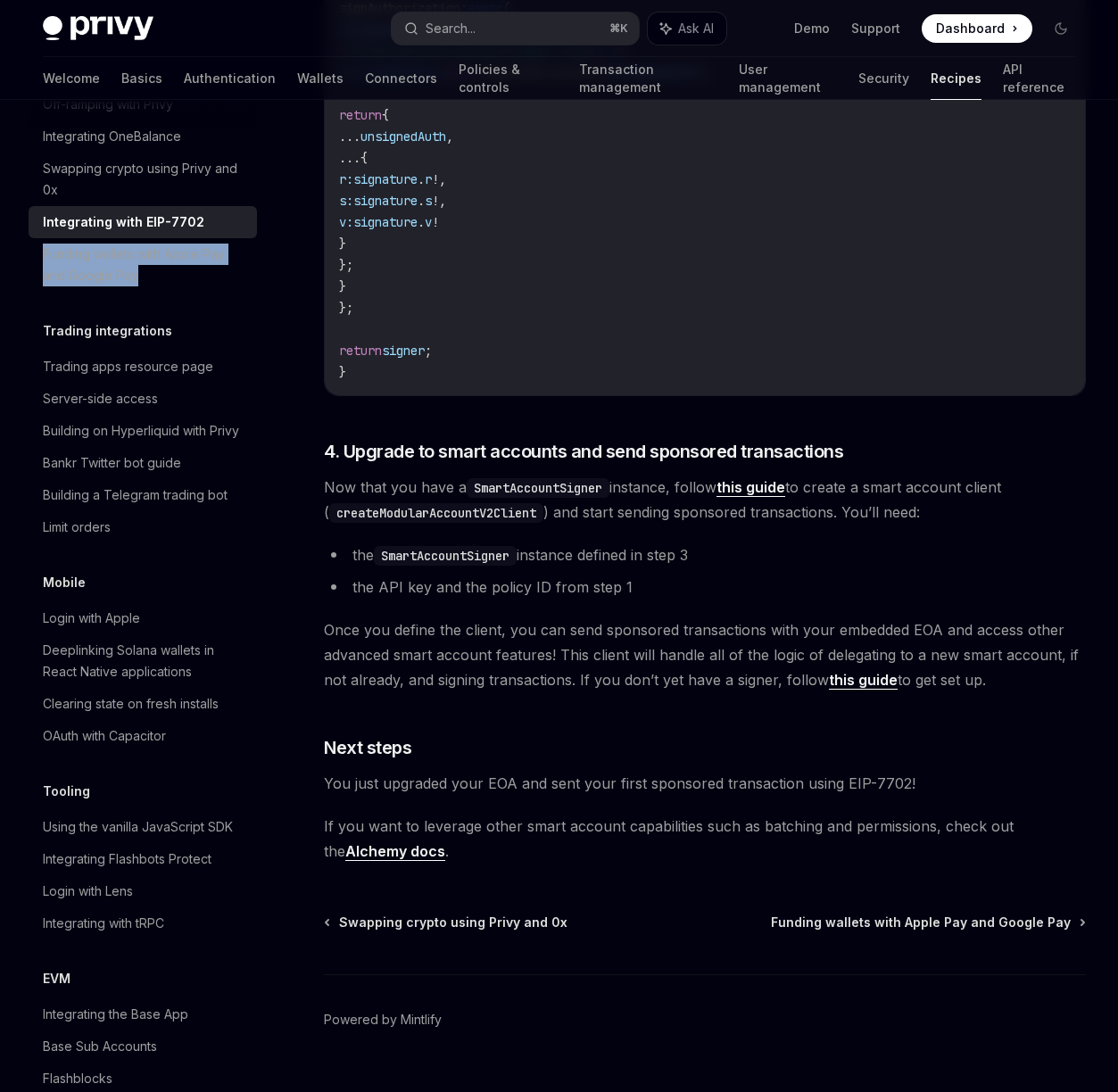
scroll to position [3516, 0]
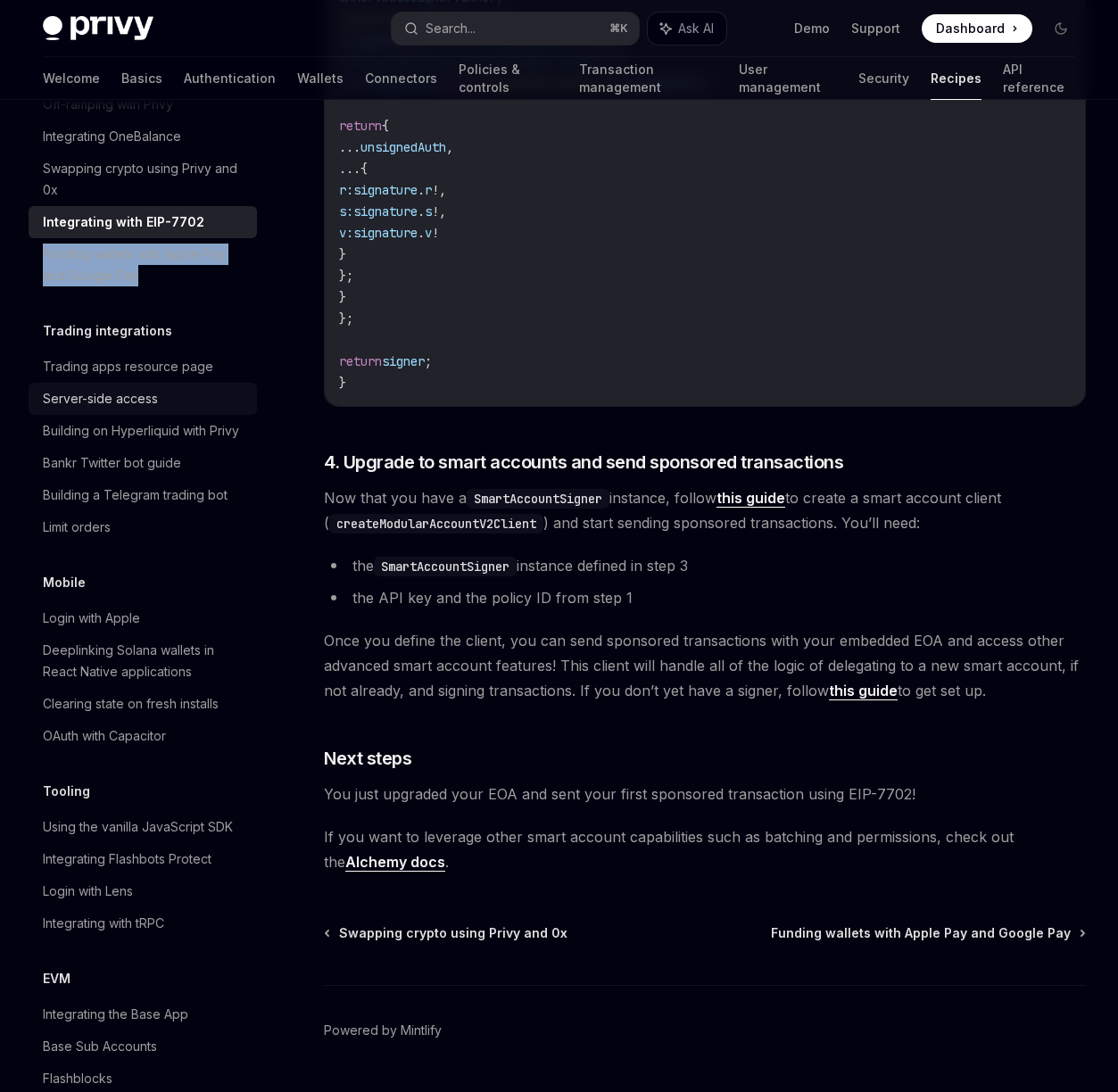
click at [74, 410] on div "Server-side access" at bounding box center [100, 398] width 115 height 22
type textarea "*"
